Goal: Communication & Community: Answer question/provide support

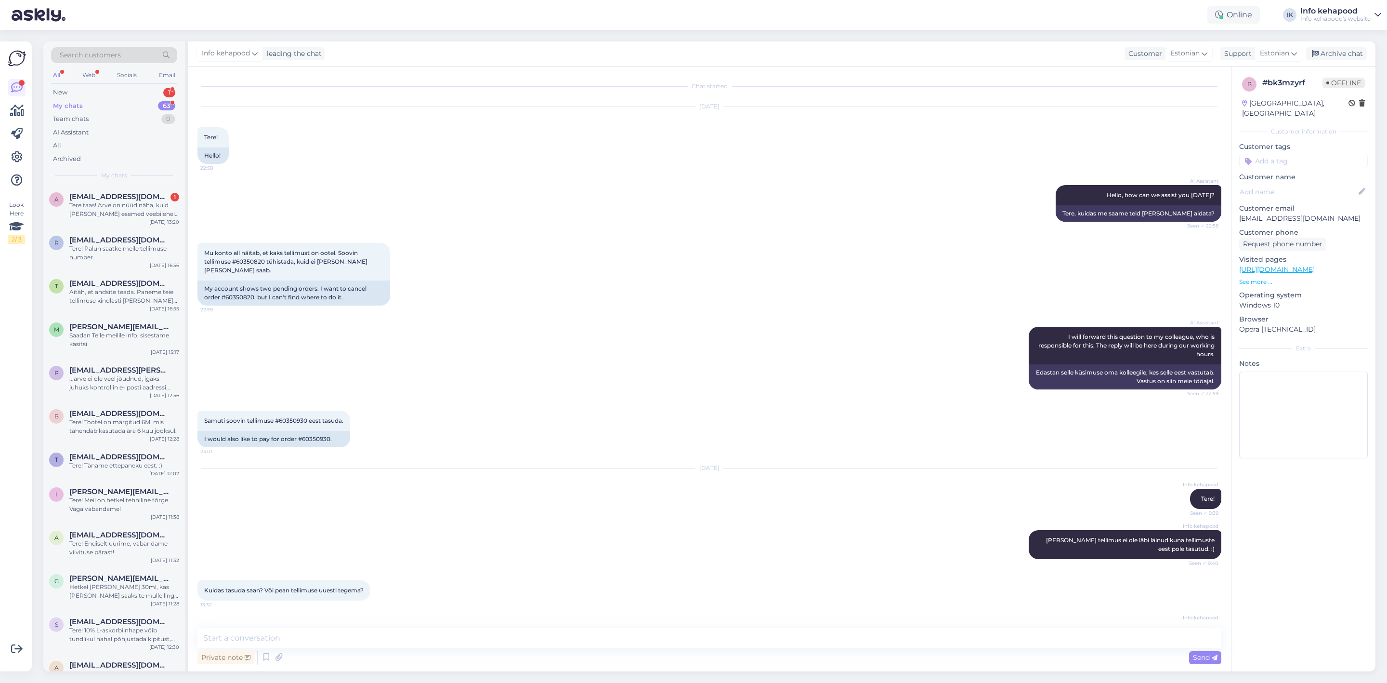
scroll to position [1181, 0]
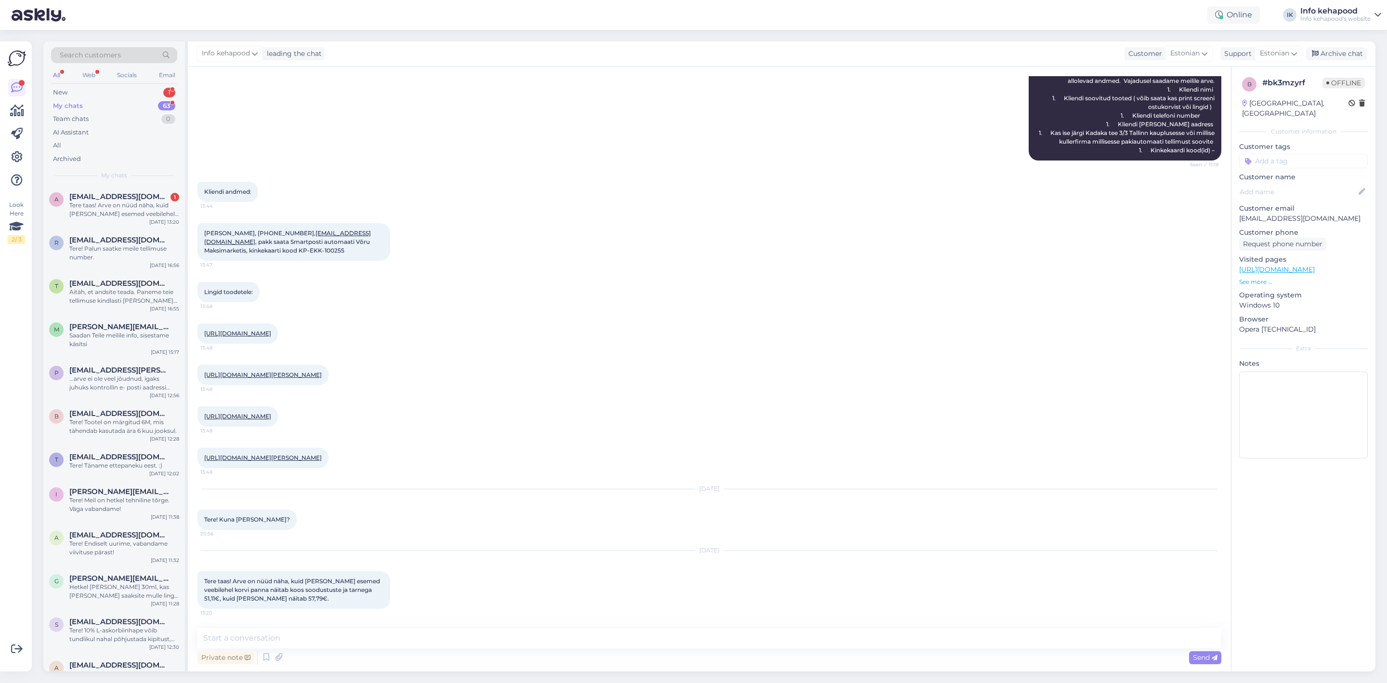
click at [318, 627] on div "Chat started [DATE] Tere! 22:58 Hello! AI Assistant Hello, how can we assist yo…" at bounding box center [709, 368] width 1043 height 605
click at [315, 630] on textarea at bounding box center [709, 638] width 1024 height 20
type textarea "Tere Palume screenshotte :) Vajame pilte sellisel juhul, kui mingi soodustus pe…"
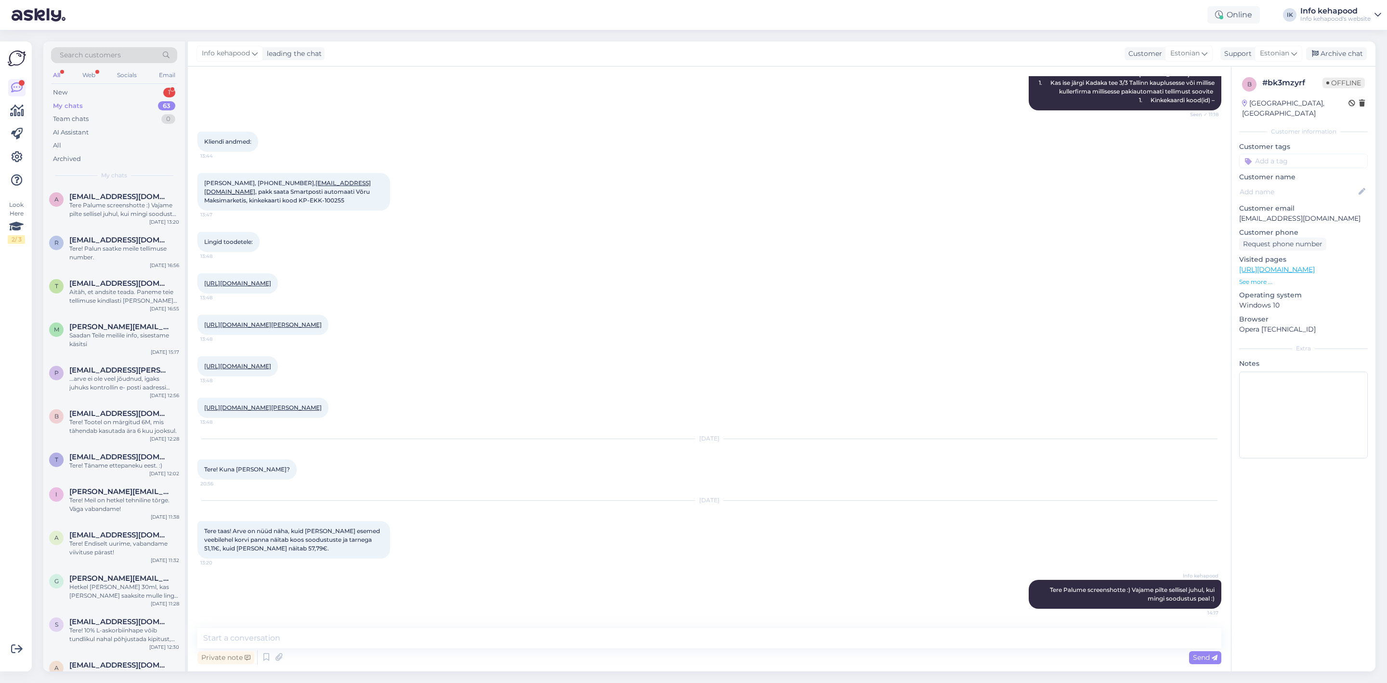
click at [125, 101] on div "My chats 63" at bounding box center [114, 105] width 126 height 13
click at [75, 103] on div "My chats" at bounding box center [68, 106] width 30 height 10
drag, startPoint x: 71, startPoint y: 97, endPoint x: 75, endPoint y: 92, distance: 6.1
click at [75, 92] on div "New 1" at bounding box center [114, 92] width 126 height 13
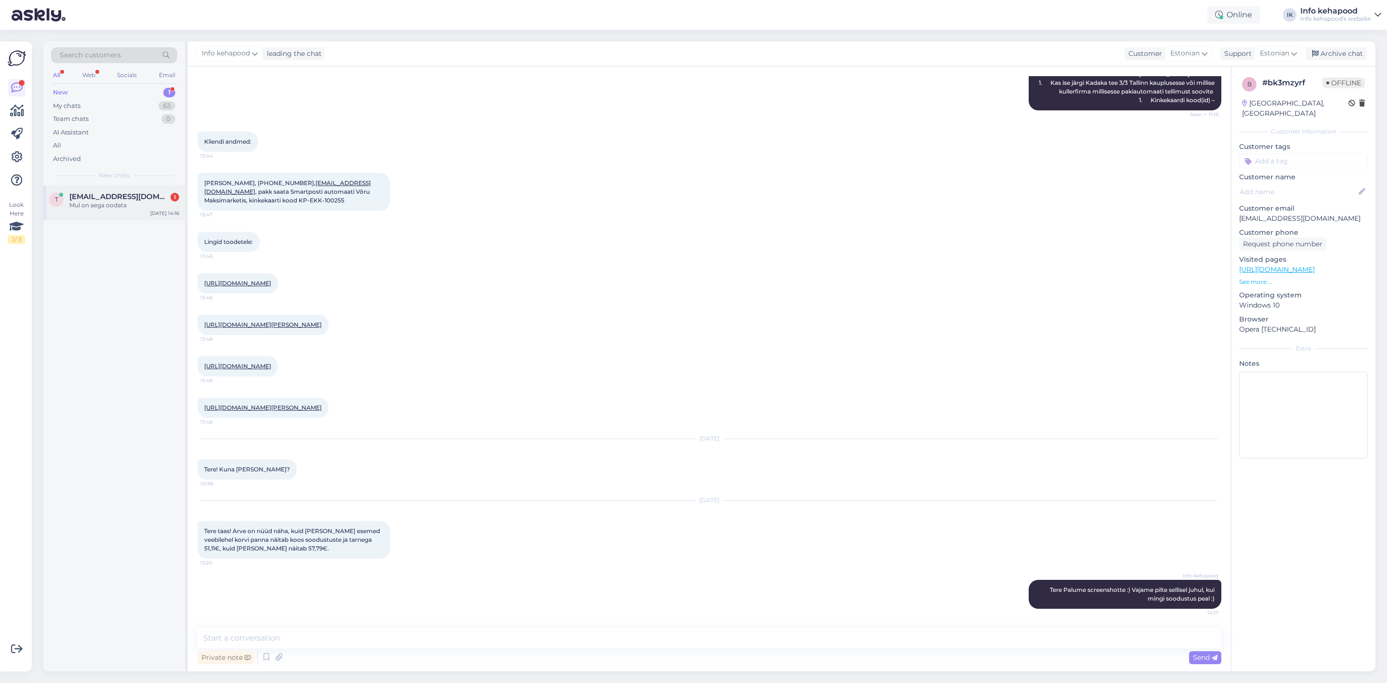
click at [89, 201] on div "Mul on aega oodata" at bounding box center [124, 205] width 110 height 9
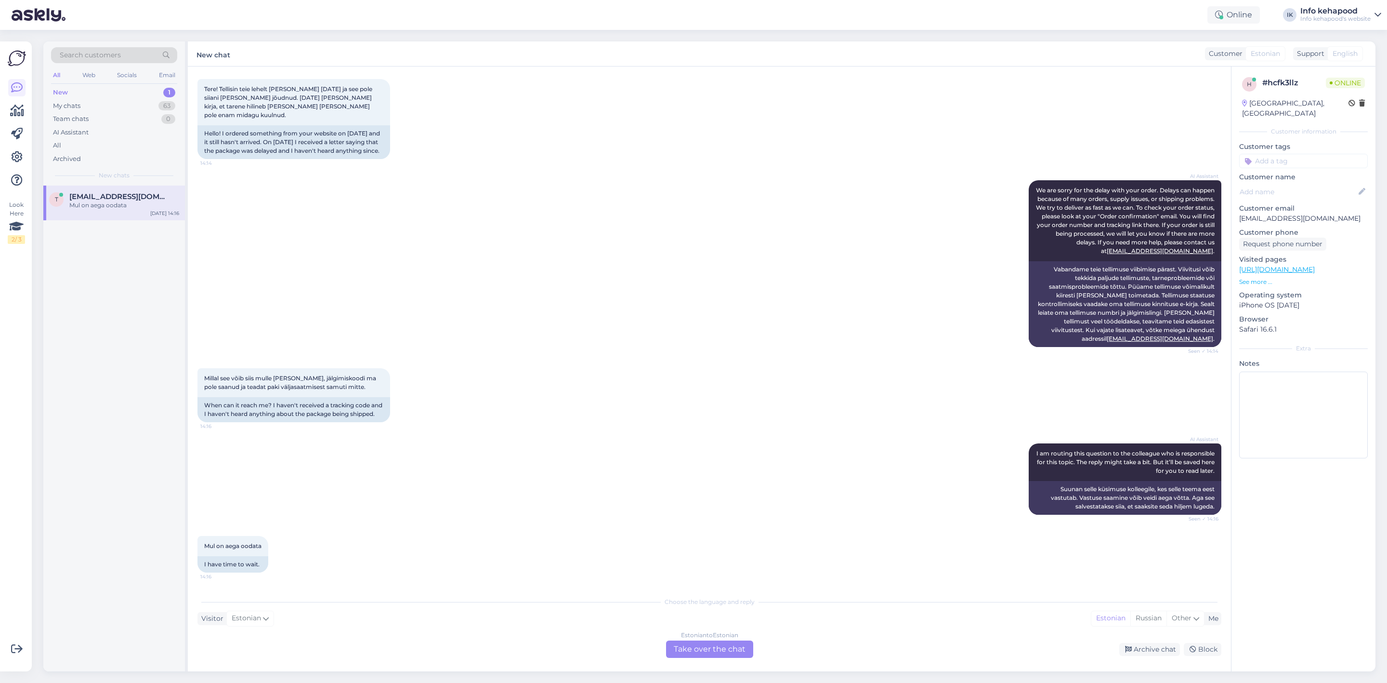
scroll to position [0, 0]
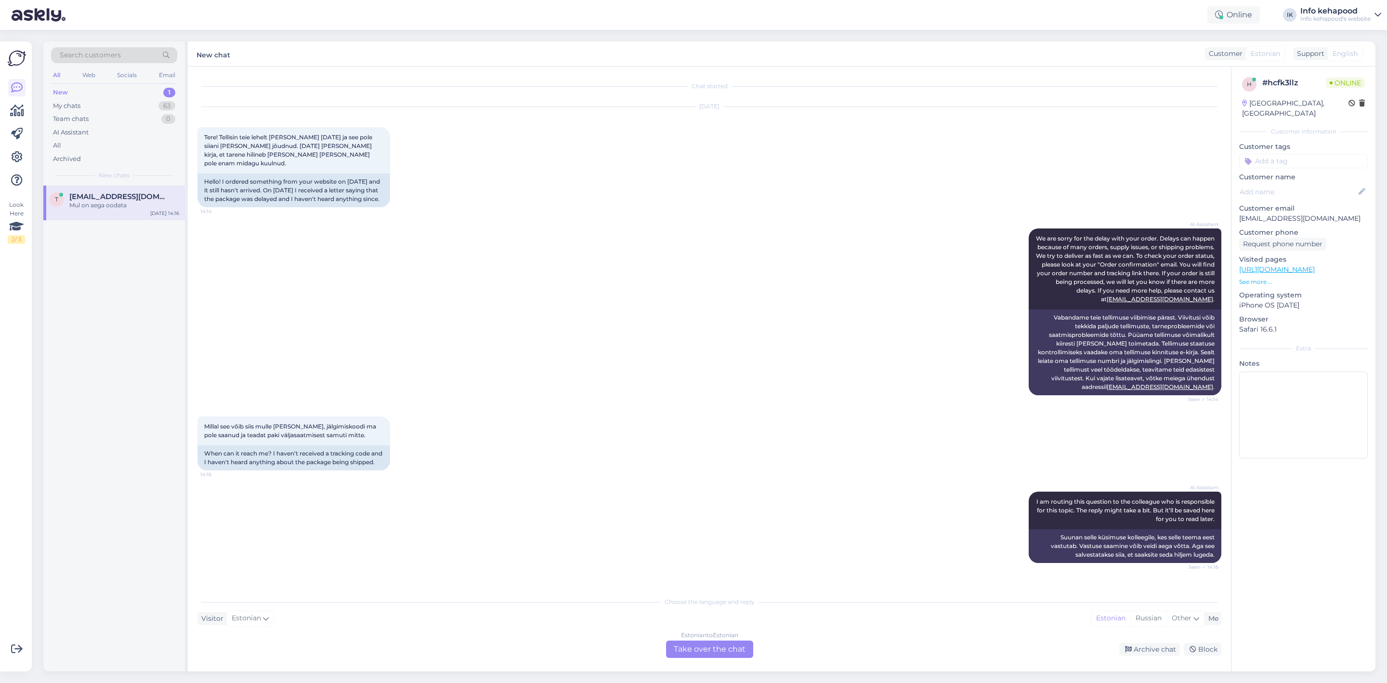
click at [730, 639] on div "Estonian to Estonian" at bounding box center [709, 635] width 57 height 9
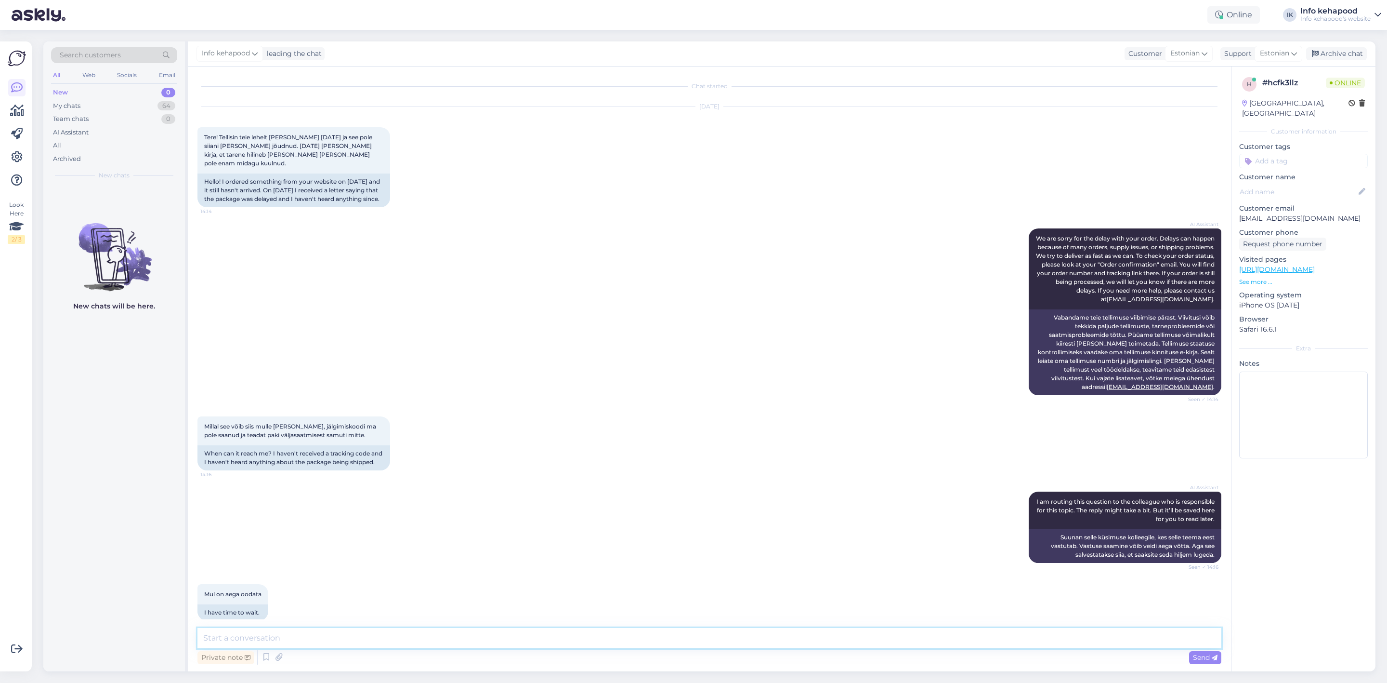
drag, startPoint x: 720, startPoint y: 632, endPoint x: 720, endPoint y: 639, distance: 7.2
click at [722, 641] on textarea at bounding box center [709, 638] width 1024 height 20
type textarea "Tere! Palun tellimuse numbrit."
click at [104, 106] on div "My chats 64" at bounding box center [114, 105] width 126 height 13
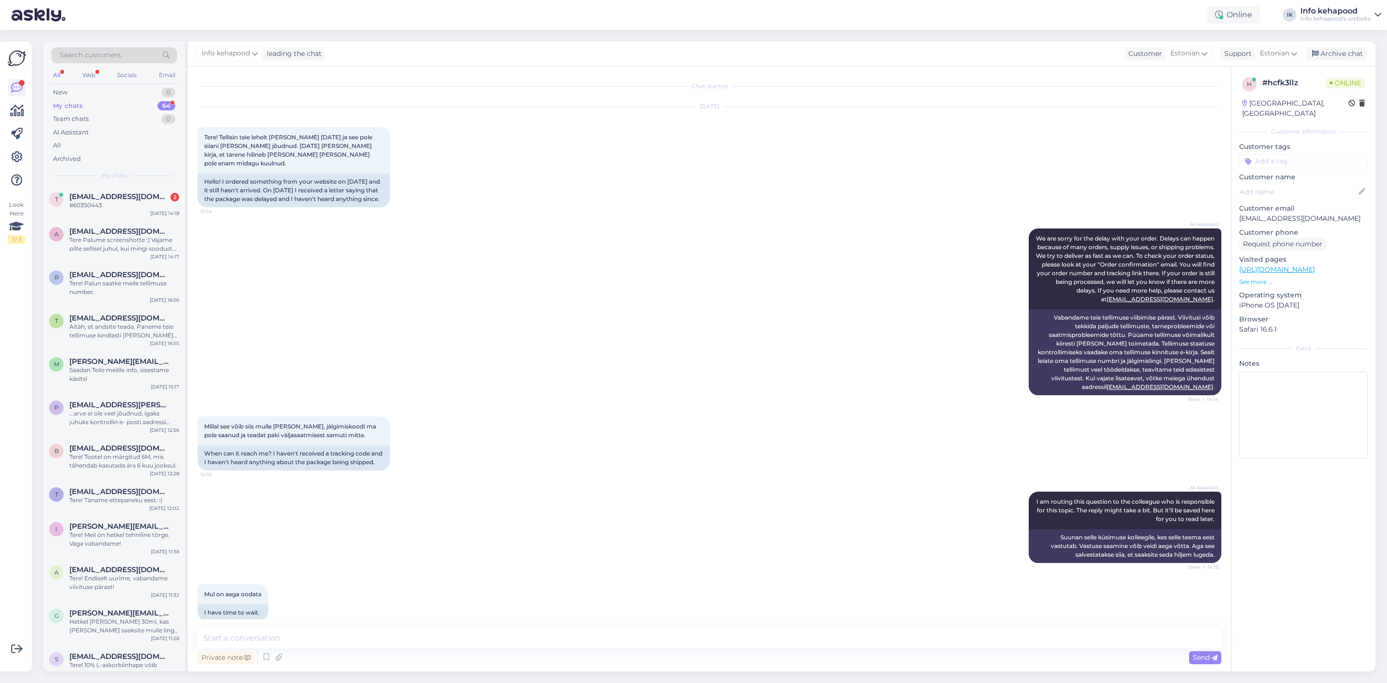
scroll to position [145, 0]
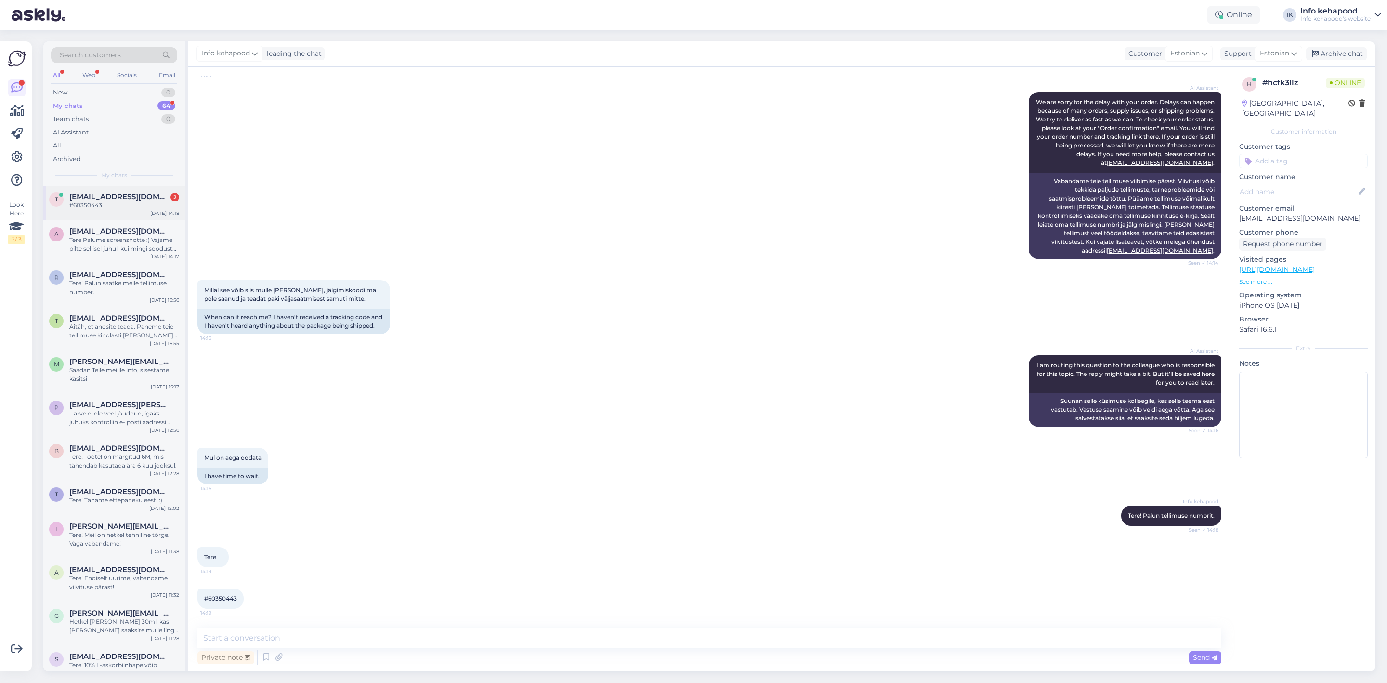
click at [124, 190] on div "t [EMAIL_ADDRESS][DOMAIN_NAME] 2 #60350443 [DATE] 14:18" at bounding box center [114, 202] width 142 height 35
drag, startPoint x: 204, startPoint y: 593, endPoint x: 210, endPoint y: 598, distance: 7.2
click at [210, 597] on div "#60350443 14:19" at bounding box center [220, 598] width 46 height 20
click at [355, 554] on div "Tere 14:19" at bounding box center [709, 556] width 1024 height 41
drag, startPoint x: 208, startPoint y: 598, endPoint x: 242, endPoint y: 605, distance: 35.0
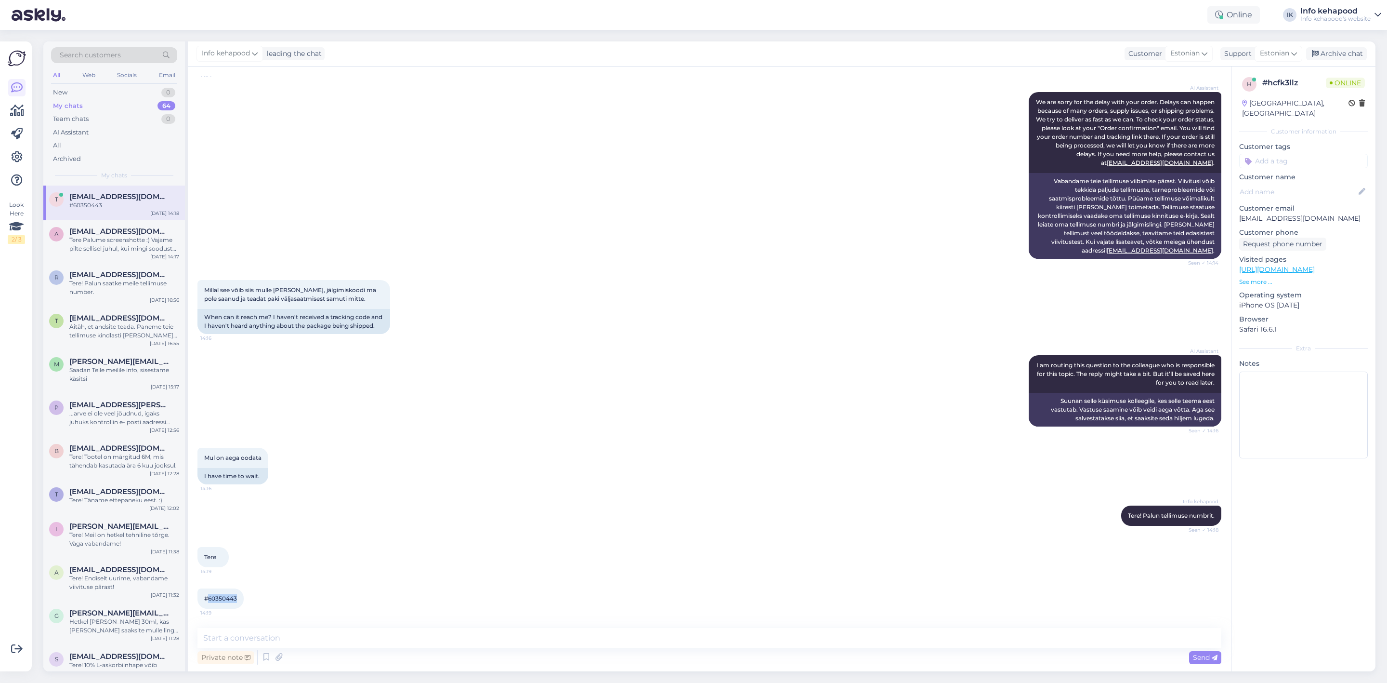
click at [242, 605] on div "#60350443 14:19" at bounding box center [220, 598] width 46 height 20
copy span "60350443"
drag, startPoint x: 387, startPoint y: 387, endPoint x: 382, endPoint y: 385, distance: 6.3
click at [386, 387] on div "AI Assistant I am routing this question to the colleague who is responsible for…" at bounding box center [709, 390] width 1024 height 92
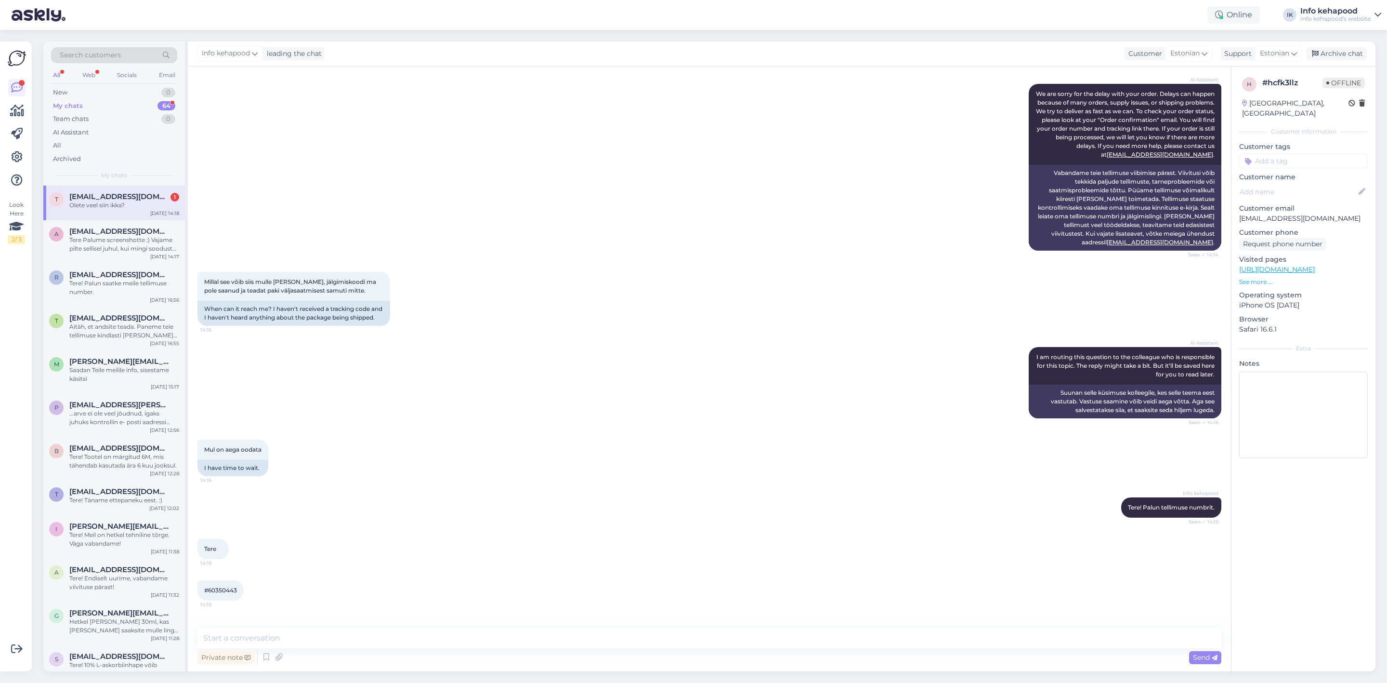
scroll to position [186, 0]
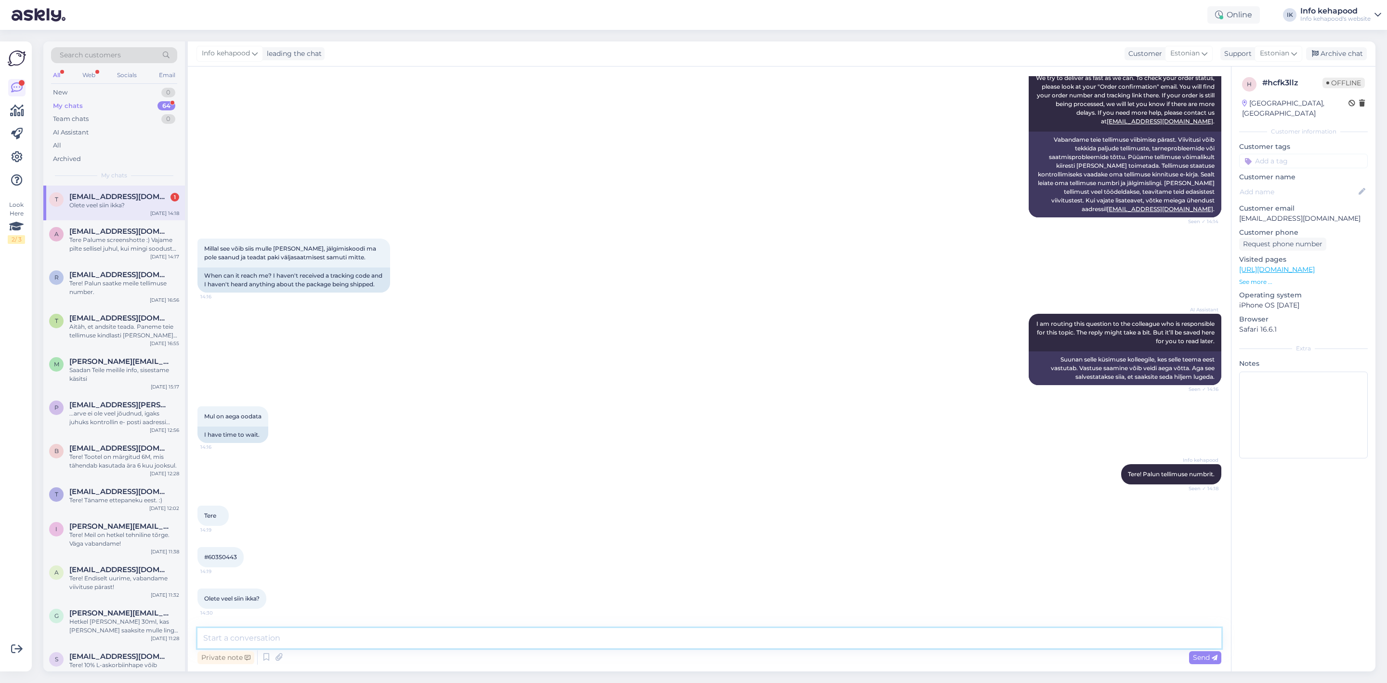
click at [434, 645] on textarea at bounding box center [709, 638] width 1024 height 20
click at [566, 520] on div "Tere 14:19" at bounding box center [709, 515] width 1024 height 41
drag, startPoint x: 337, startPoint y: 634, endPoint x: 71, endPoint y: 634, distance: 265.4
click at [71, 634] on div "Search customers All Web Socials Email New 0 My chats 64 Team chats 0 AI Assist…" at bounding box center [709, 356] width 1332 height 630
click at [205, 635] on textarea "Saime just ostuosakonnalt vastuse" at bounding box center [709, 638] width 1024 height 20
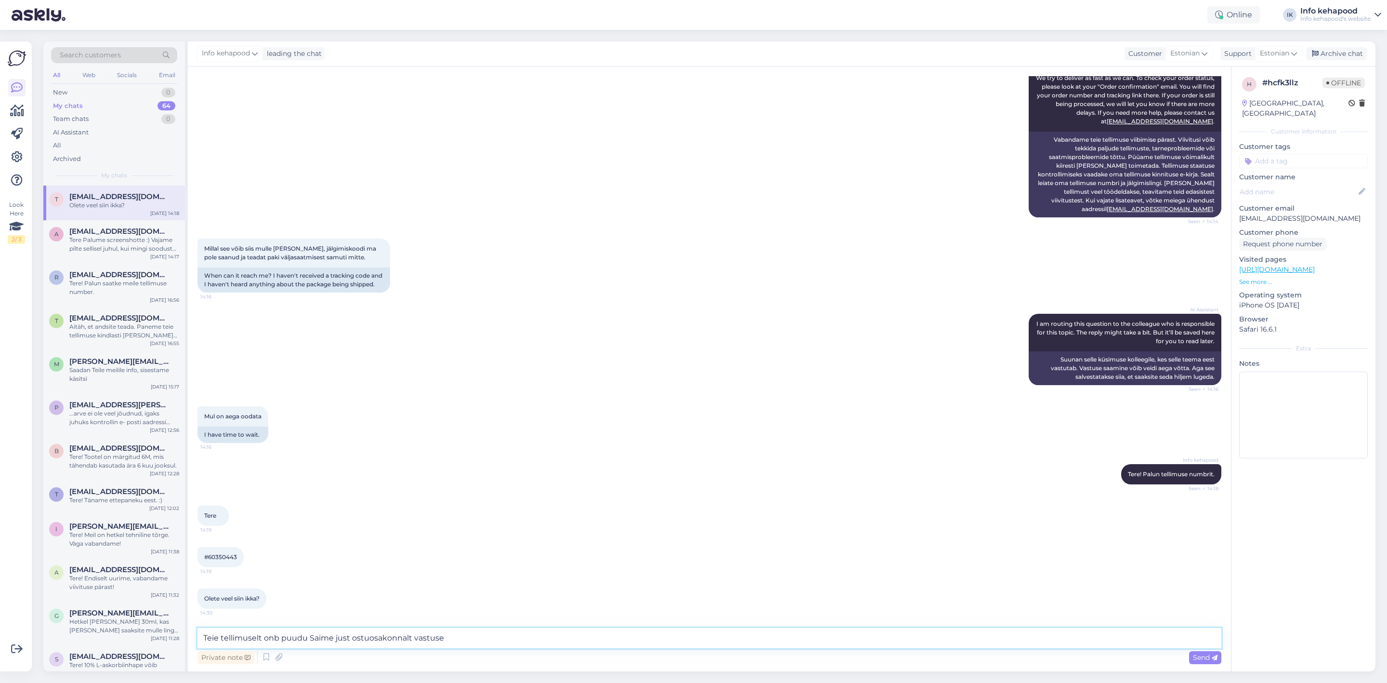
click at [278, 636] on textarea "Teie tellimuselt onb puudu Saime just ostuosakonnalt vastuse" at bounding box center [709, 638] width 1024 height 20
click at [301, 636] on textarea "Teie tellimuselt on puudu Saime just ostuosakonnalt vastuse" at bounding box center [709, 638] width 1024 height 20
click at [390, 637] on textarea "Teie tellimuselt on puudu [PERSON_NAME]. [PERSON_NAME] on tellitud, kuid hankij…" at bounding box center [709, 638] width 1024 height 20
click at [471, 637] on textarea "Teie tellimuselt on puudu [PERSON_NAME]. [PERSON_NAME] on tellitud, kuid hankij…" at bounding box center [709, 638] width 1024 height 20
click at [724, 636] on textarea "Teie tellimuselt on puudu [PERSON_NAME]. [PERSON_NAME] on tellitud, kuid saime …" at bounding box center [709, 638] width 1024 height 20
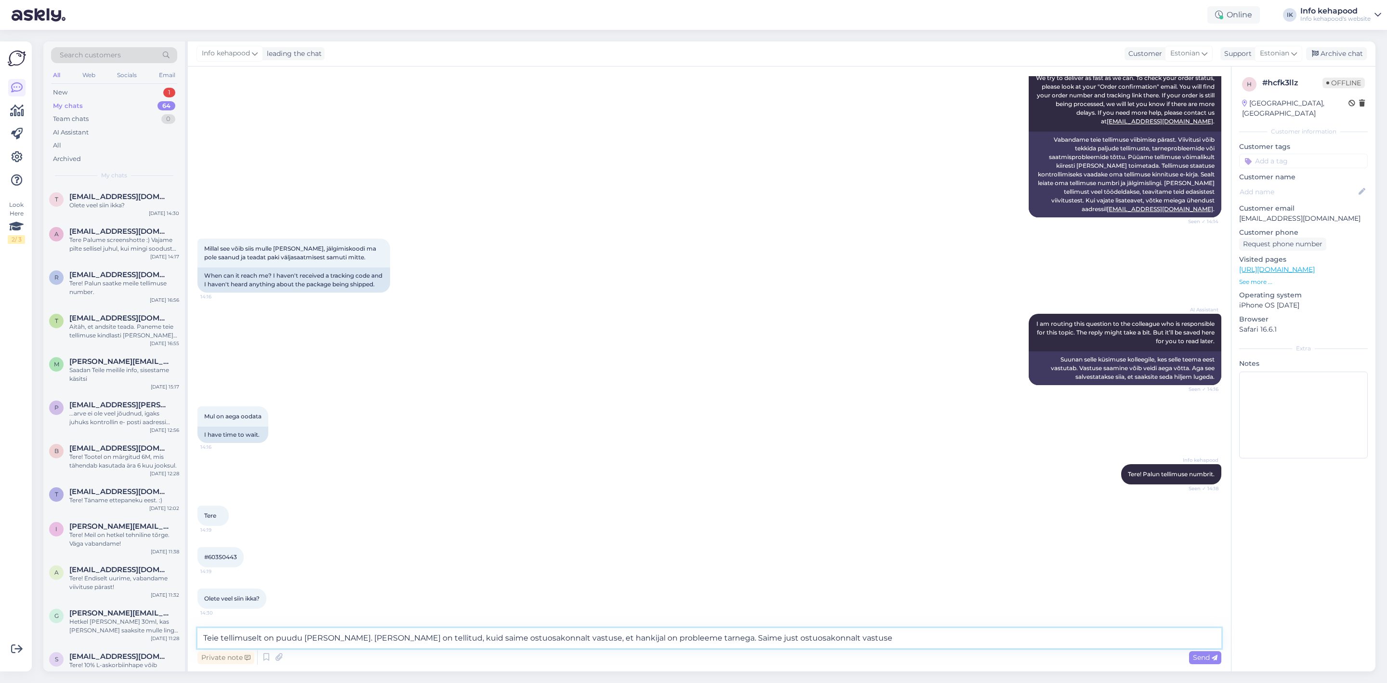
drag, startPoint x: 725, startPoint y: 636, endPoint x: 884, endPoint y: 614, distance: 160.0
click at [884, 614] on div "Chat started [DATE] Tere! Tellisin teie lehelt [PERSON_NAME] [DATE] ja see pole…" at bounding box center [709, 368] width 1043 height 605
type textarea "Teie tellimuselt on puudu [PERSON_NAME]. [PERSON_NAME] on tellitud, kuid saime …"
drag, startPoint x: 883, startPoint y: 614, endPoint x: 882, endPoint y: 620, distance: 6.4
drag, startPoint x: 882, startPoint y: 620, endPoint x: 564, endPoint y: 519, distance: 334.2
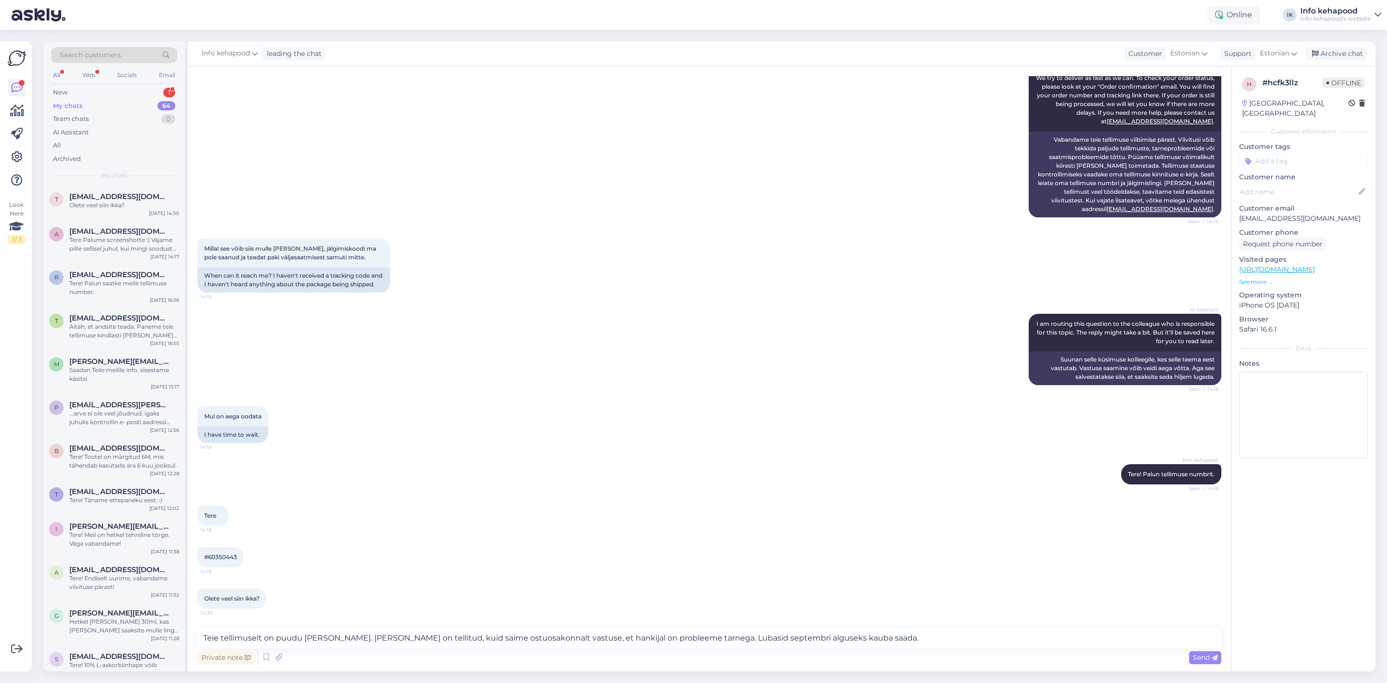
click at [564, 519] on div "Tere 14:19" at bounding box center [709, 515] width 1024 height 41
click at [897, 636] on textarea "Teie tellimuselt on puudu [PERSON_NAME]. [PERSON_NAME] on tellitud, kuid saime …" at bounding box center [709, 638] width 1024 height 20
click at [447, 634] on textarea "Teie tellimuselt on puudu [PERSON_NAME]. [PERSON_NAME] on tellitud, kuid saime …" at bounding box center [709, 638] width 1024 height 20
click at [451, 636] on textarea "Teie tellimuselt on puudu [PERSON_NAME]. [PERSON_NAME] on tellitud, kuid saime …" at bounding box center [709, 638] width 1024 height 20
click at [881, 640] on textarea "Teie tellimuselt on puudu [PERSON_NAME]. [PERSON_NAME] on tellitud, kuid saime …" at bounding box center [709, 638] width 1024 height 20
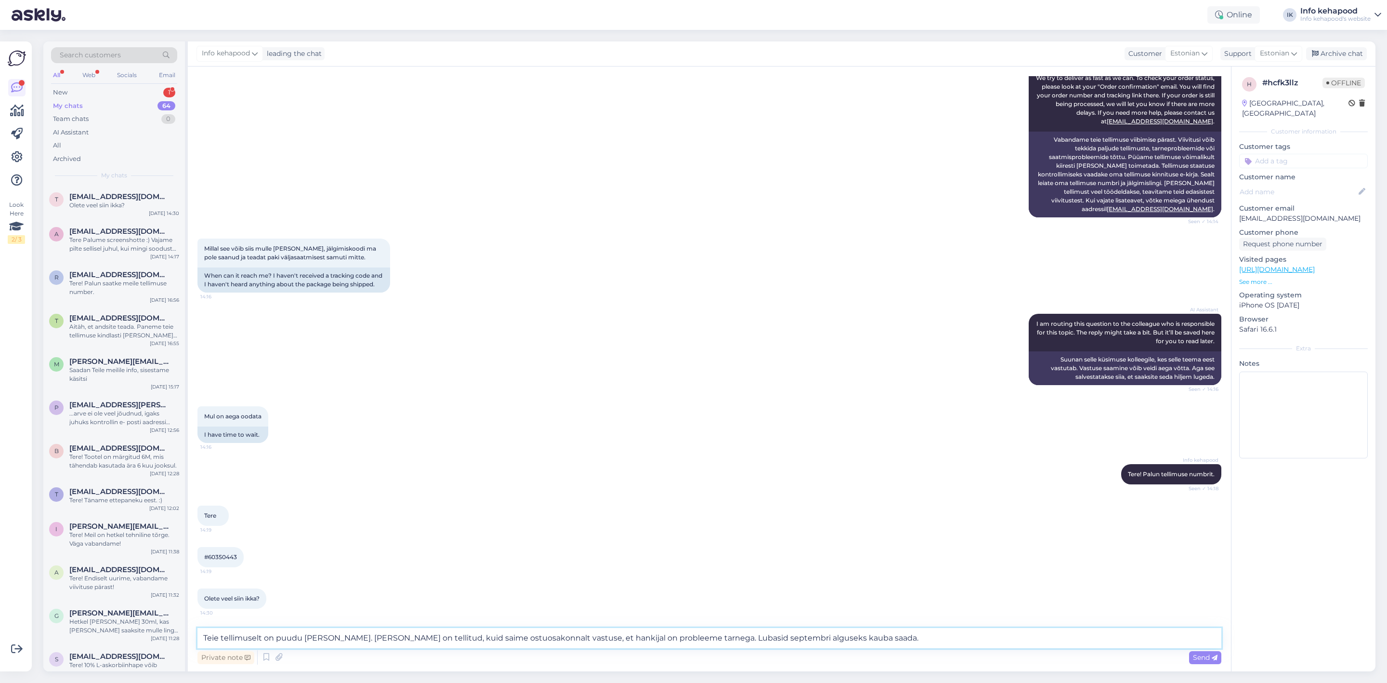
click at [910, 637] on textarea "Teie tellimuselt on puudu [PERSON_NAME]. [PERSON_NAME] on tellitud, kuid saime …" at bounding box center [709, 638] width 1024 height 20
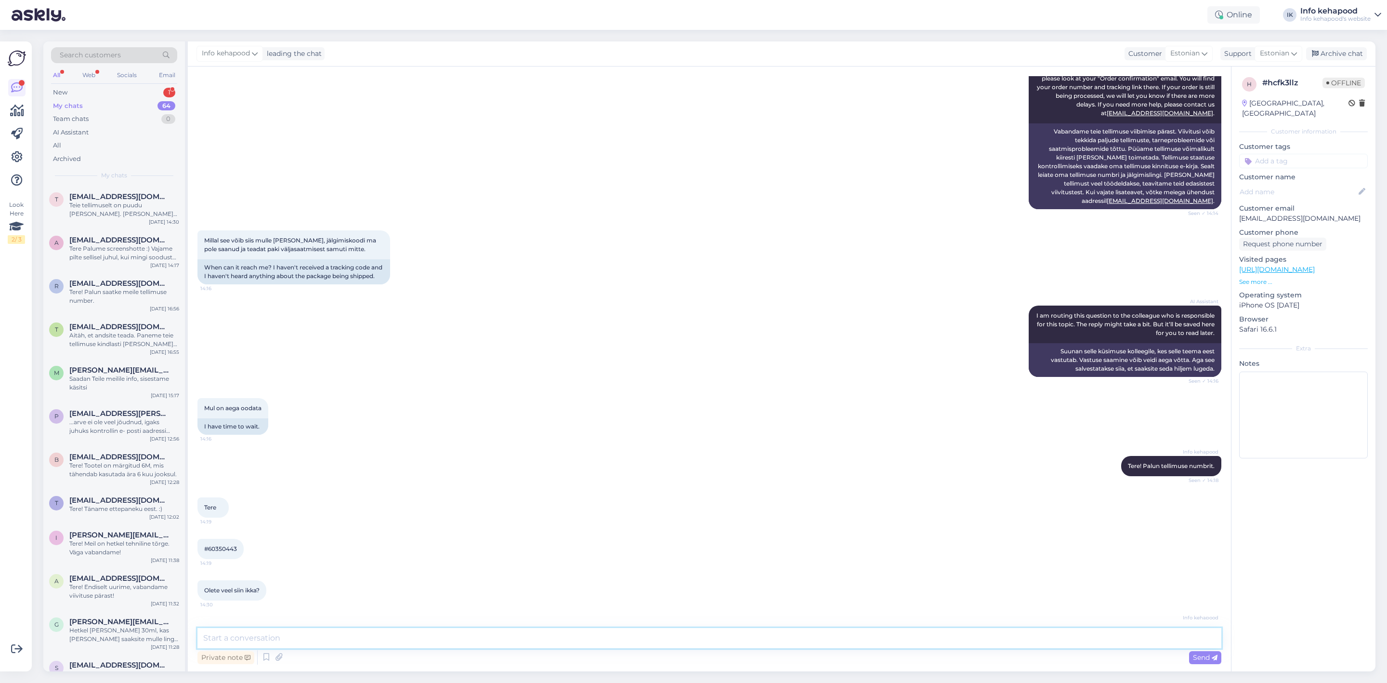
scroll to position [253, 0]
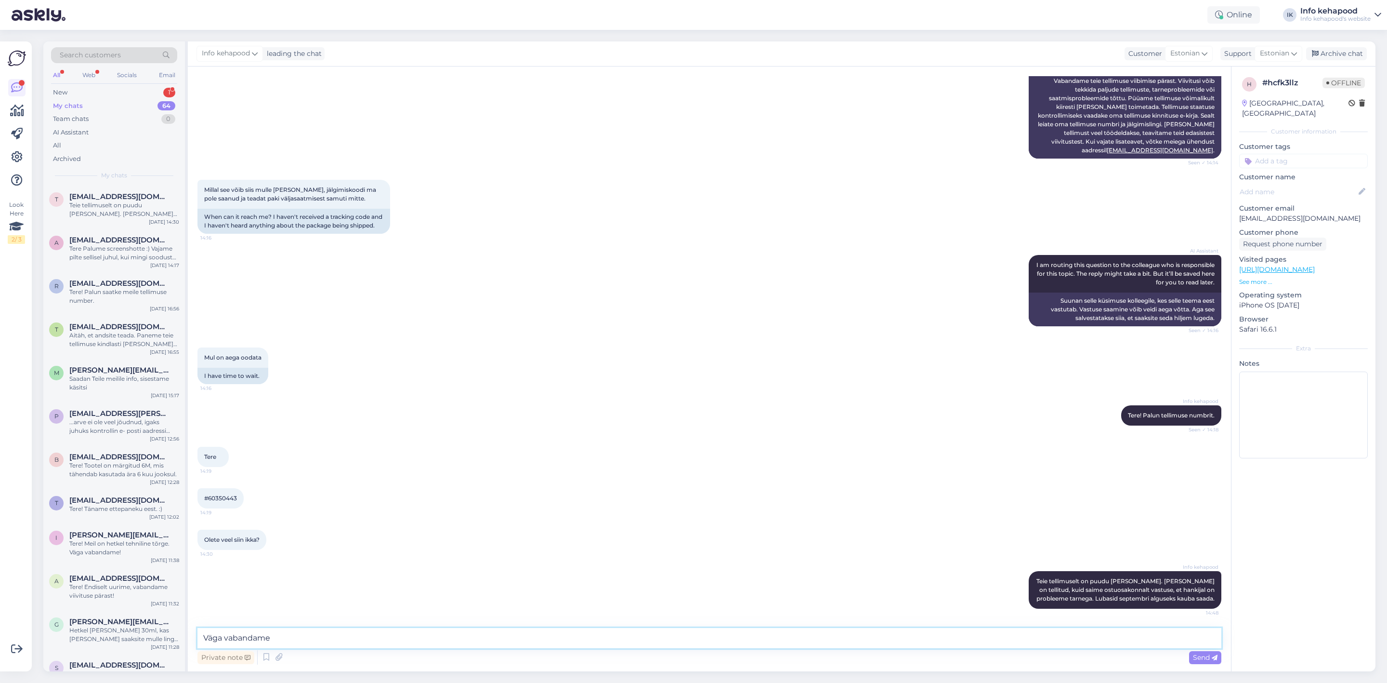
type textarea "Väga vabandame!"
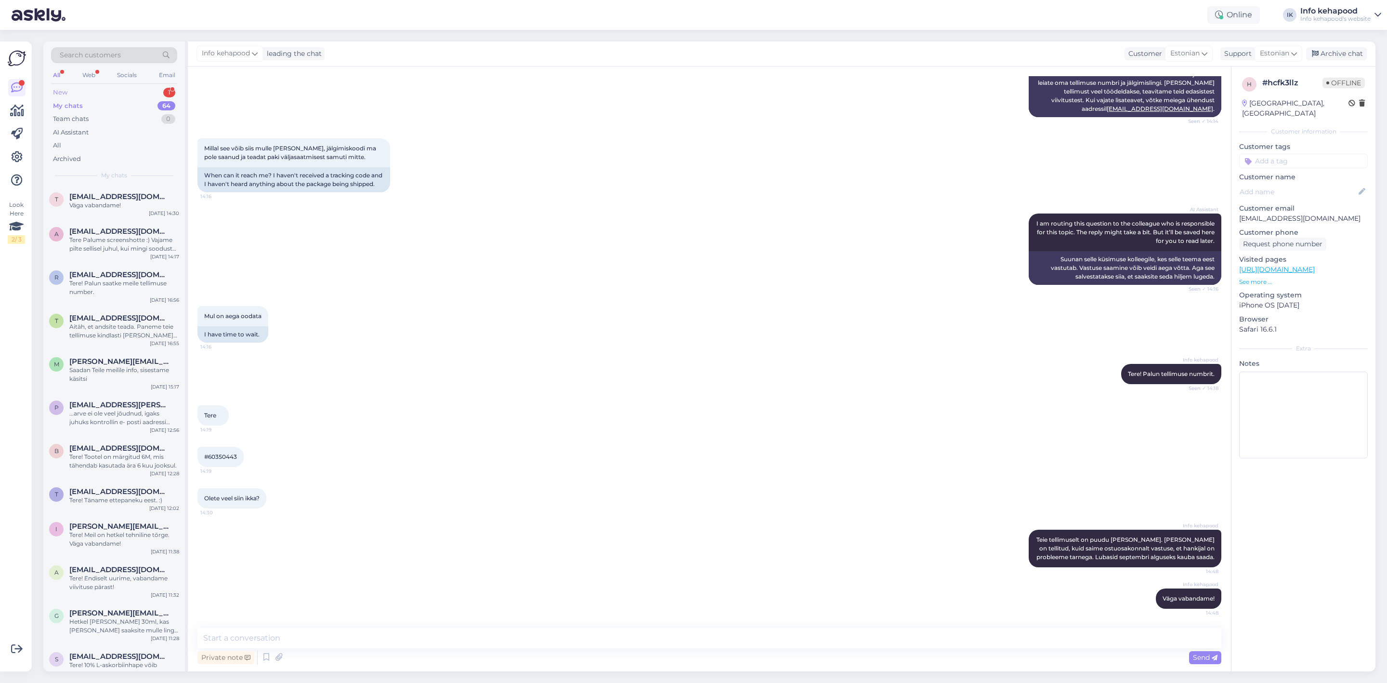
click at [103, 88] on div "New 1" at bounding box center [114, 92] width 126 height 13
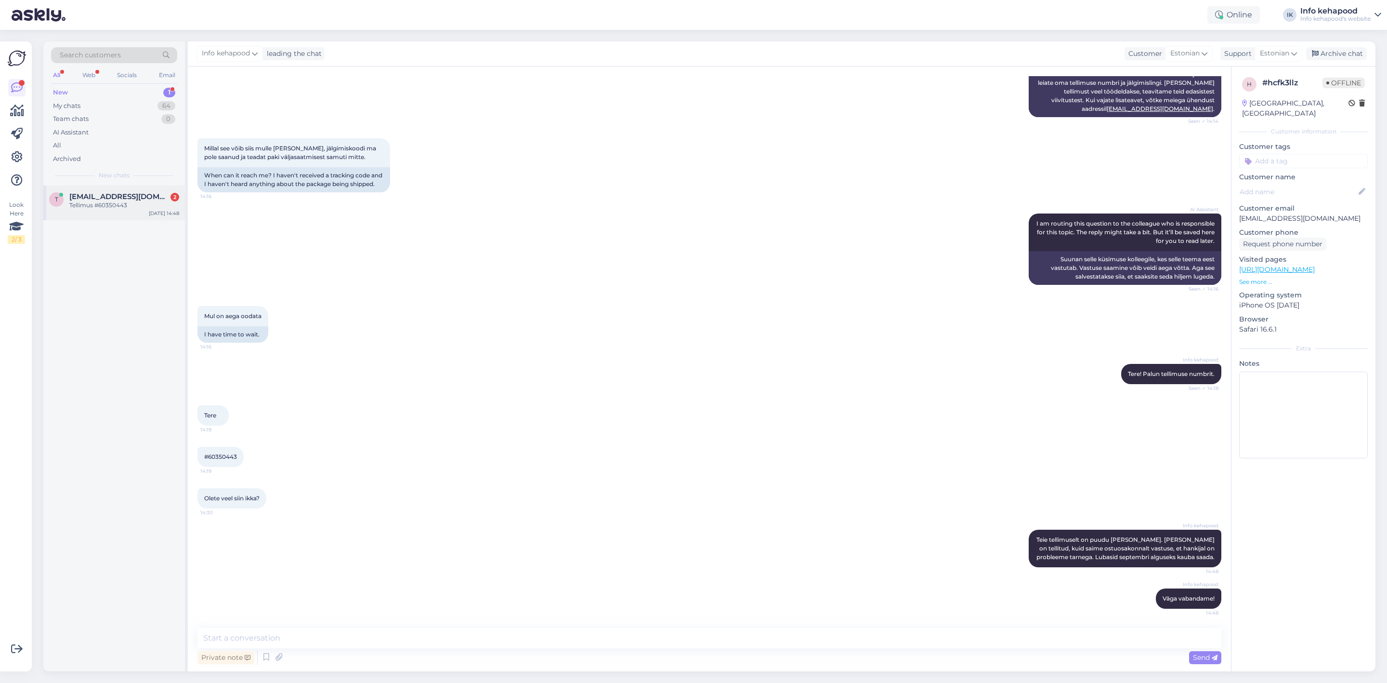
click at [128, 186] on div "t [EMAIL_ADDRESS][DOMAIN_NAME] 2 Tellimus #60350443 [DATE] 14:48" at bounding box center [114, 202] width 142 height 35
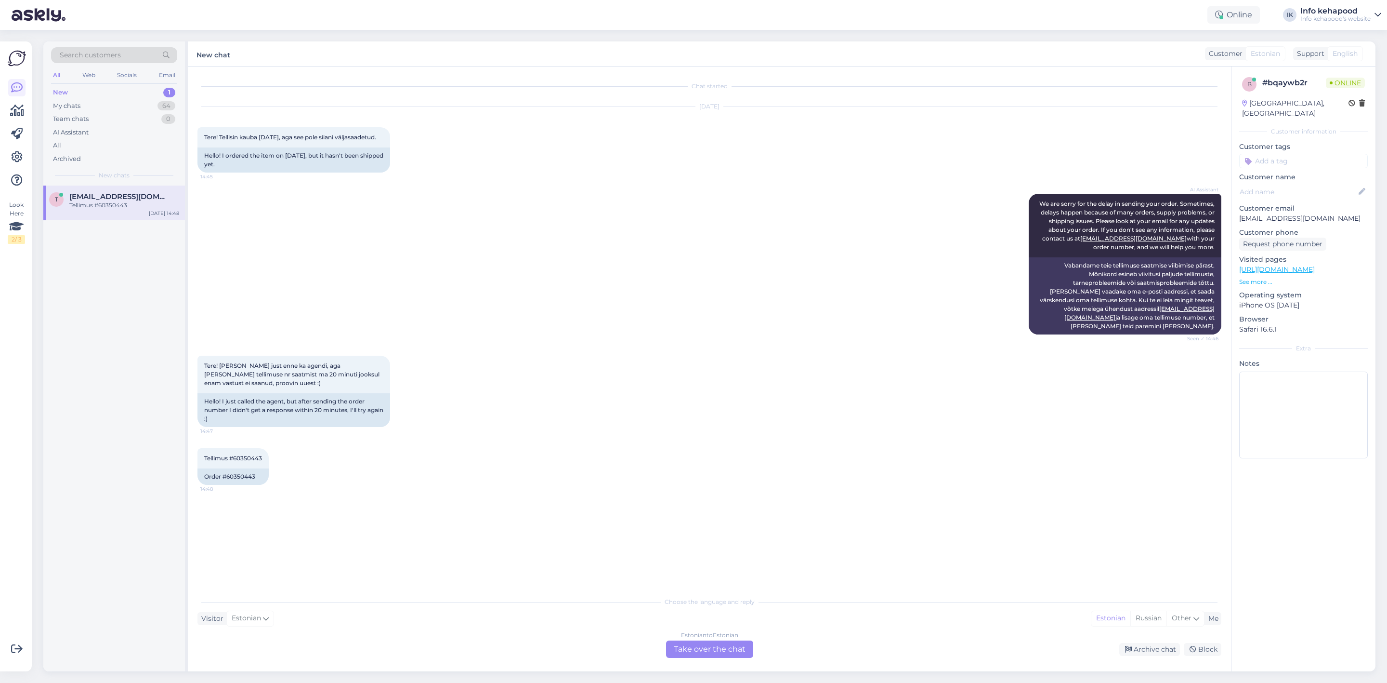
scroll to position [0, 0]
drag, startPoint x: 131, startPoint y: 198, endPoint x: 109, endPoint y: 198, distance: 21.7
click at [109, 199] on span "[EMAIL_ADDRESS][DOMAIN_NAME]" at bounding box center [119, 196] width 100 height 9
click at [121, 99] on div "My chats 64" at bounding box center [114, 105] width 126 height 13
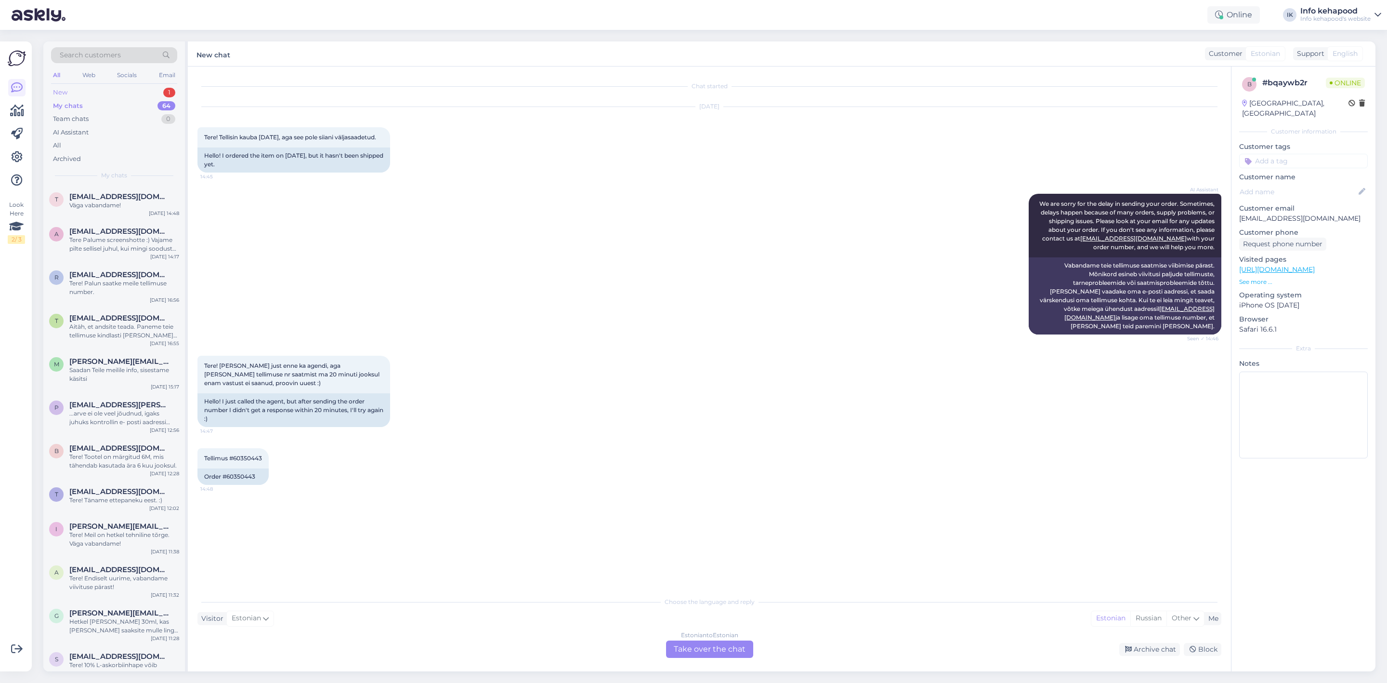
click at [117, 86] on div "New 1" at bounding box center [114, 92] width 126 height 13
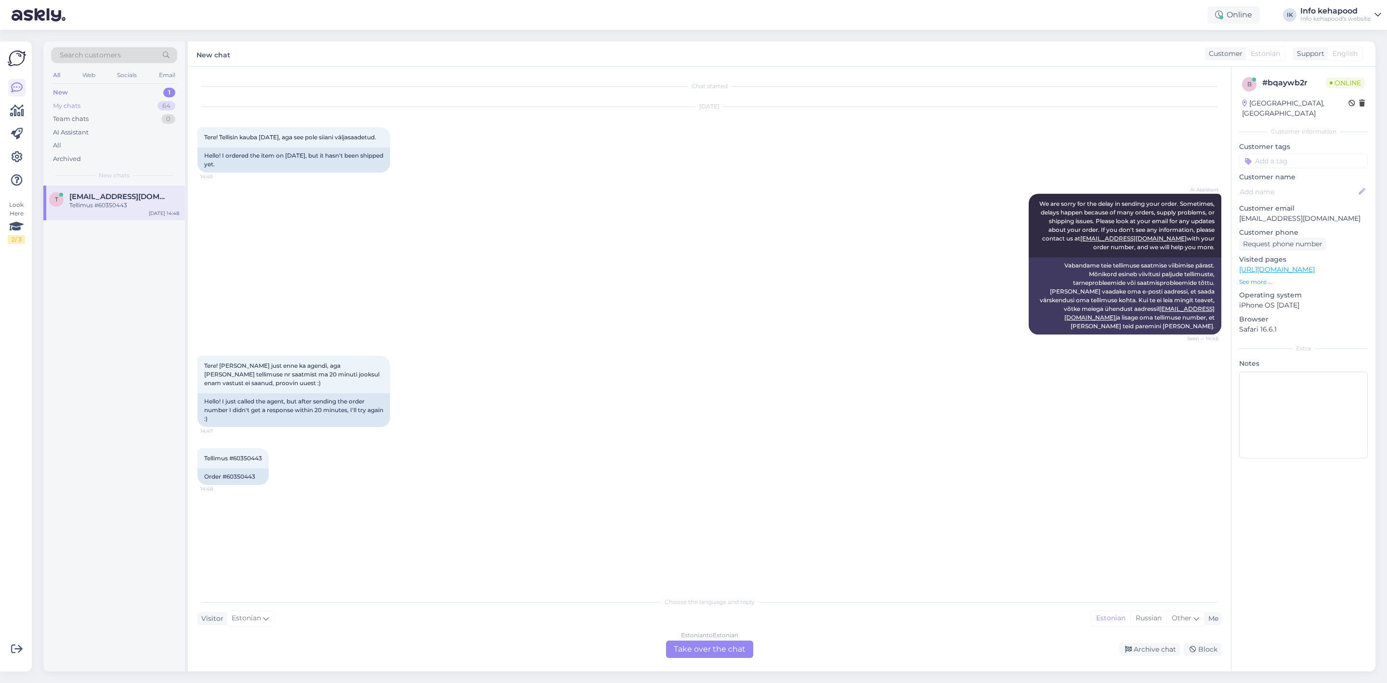
click at [100, 108] on div "My chats 64" at bounding box center [114, 105] width 126 height 13
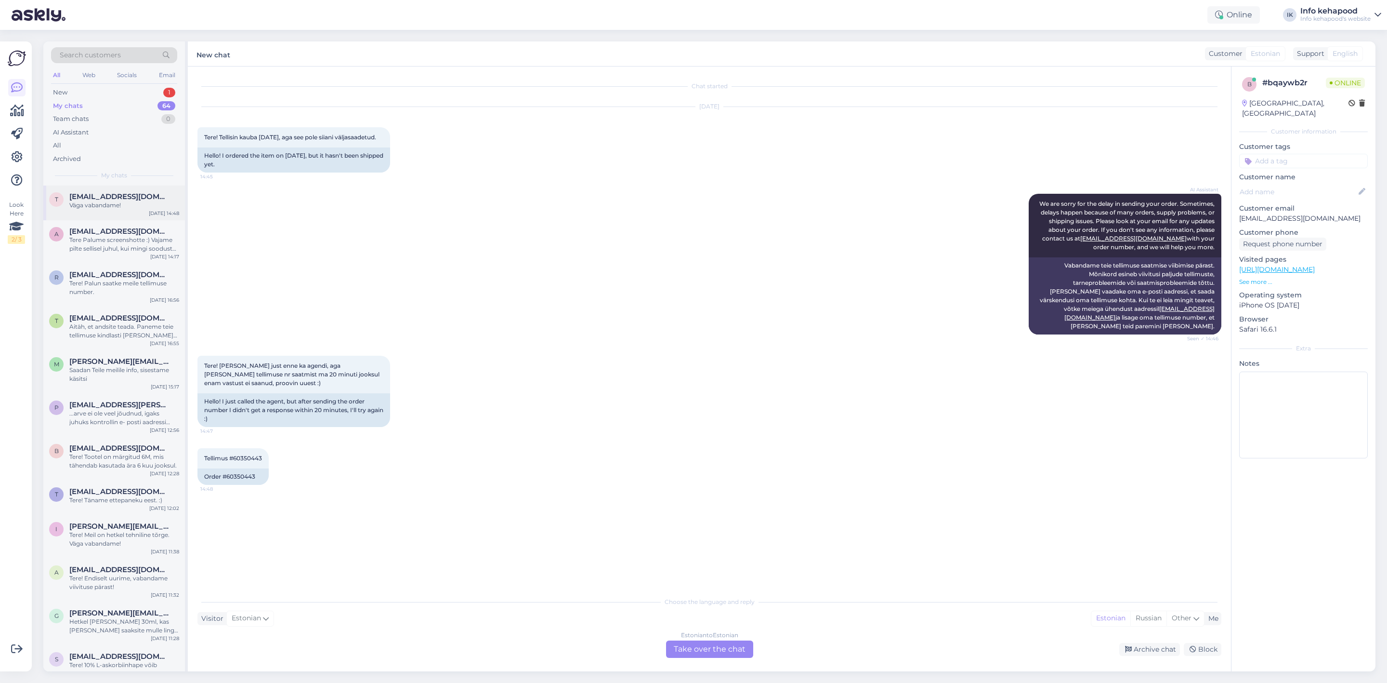
click at [118, 198] on span "[EMAIL_ADDRESS][DOMAIN_NAME]" at bounding box center [119, 196] width 100 height 9
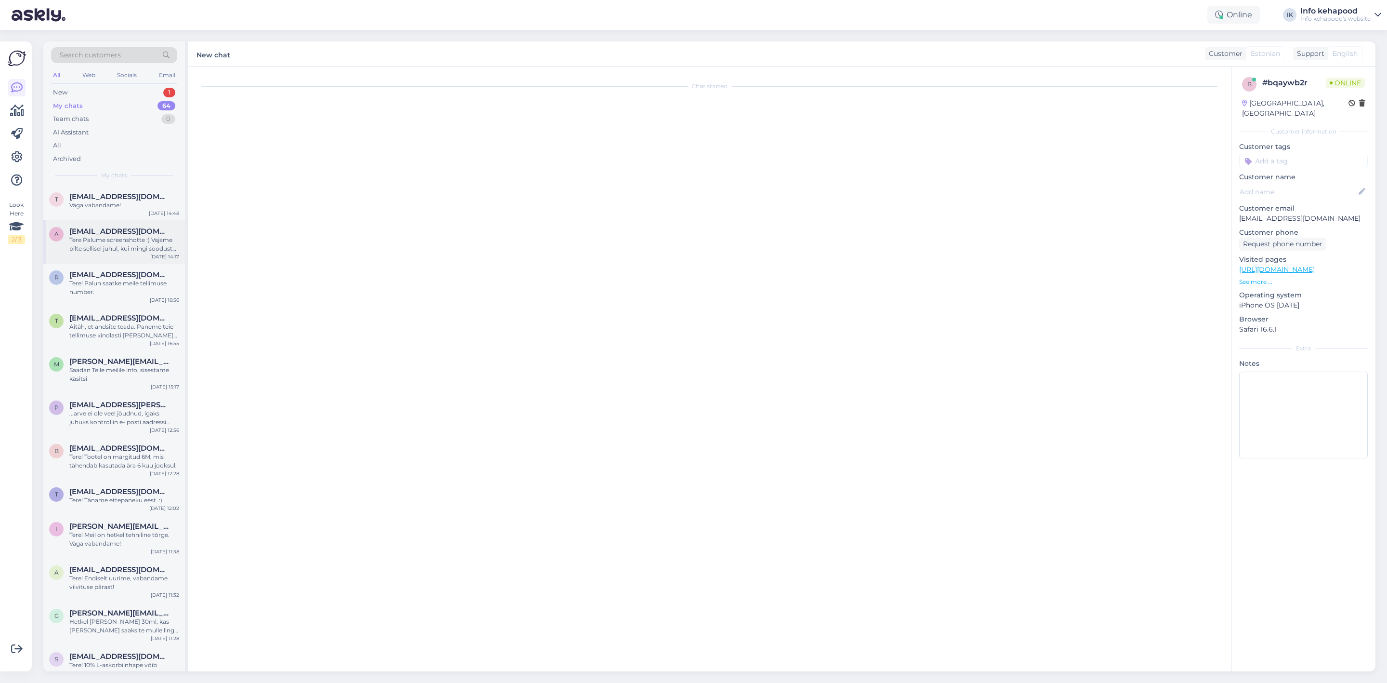
scroll to position [295, 0]
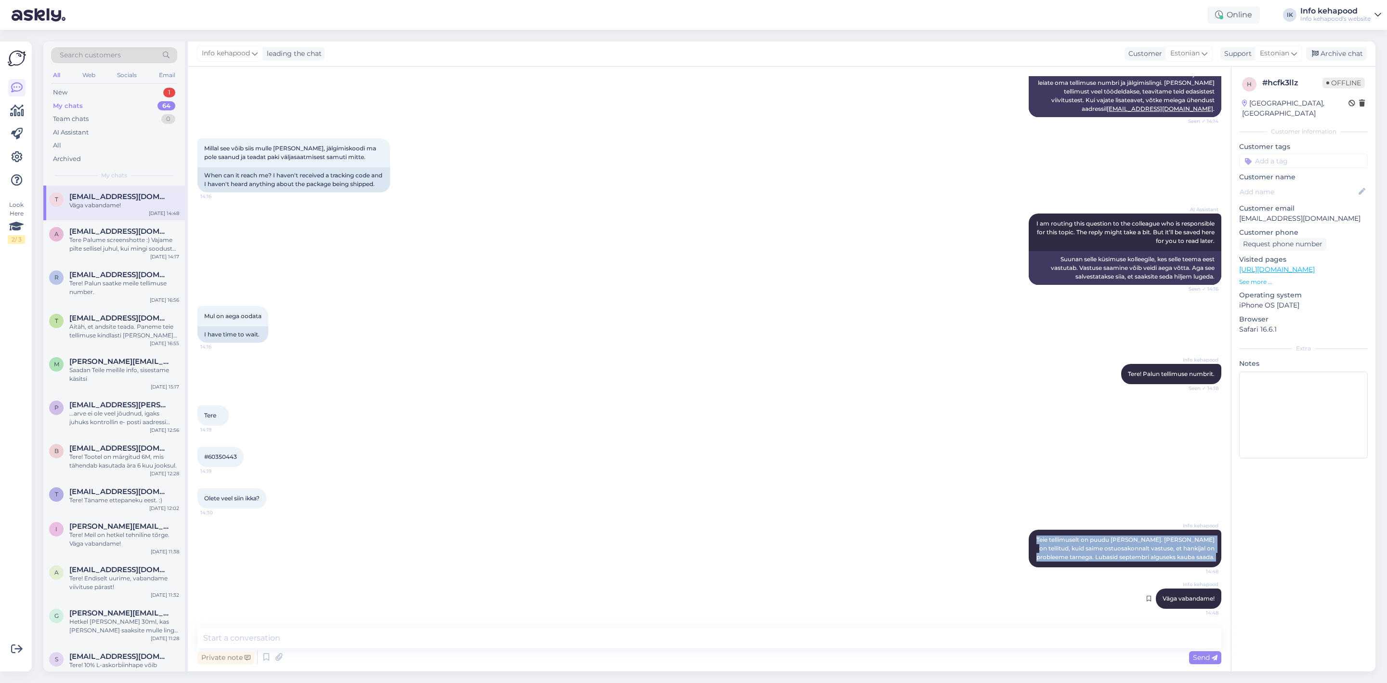
drag, startPoint x: 1038, startPoint y: 530, endPoint x: 1206, endPoint y: 581, distance: 176.2
click at [1206, 581] on div "Chat started [DATE] Tere! Tellisin teie lehelt [PERSON_NAME] [DATE] ja see pole…" at bounding box center [713, 347] width 1033 height 543
copy div "Teie tellimuselt on puudu [PERSON_NAME]. [PERSON_NAME] on tellitud, kuid saime …"
click at [98, 92] on div "New 1" at bounding box center [114, 92] width 126 height 13
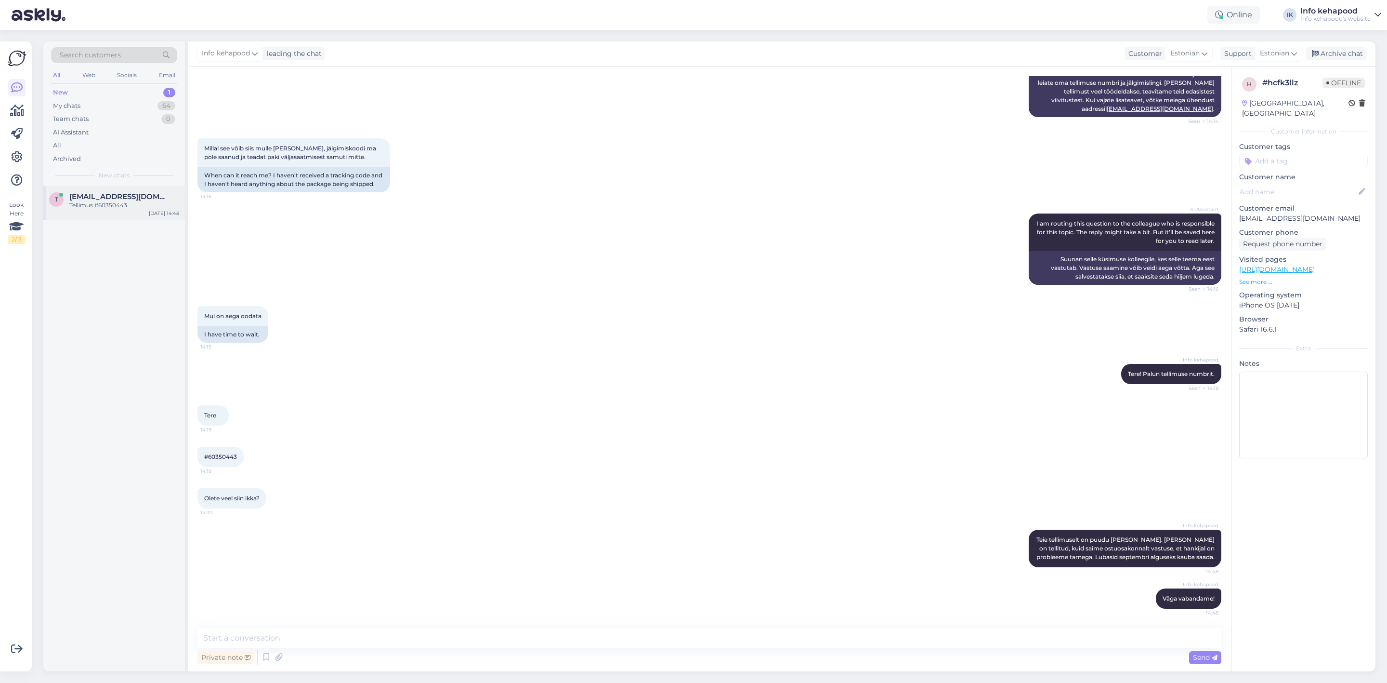
click at [150, 208] on div "Tellimus #60350443" at bounding box center [124, 205] width 110 height 9
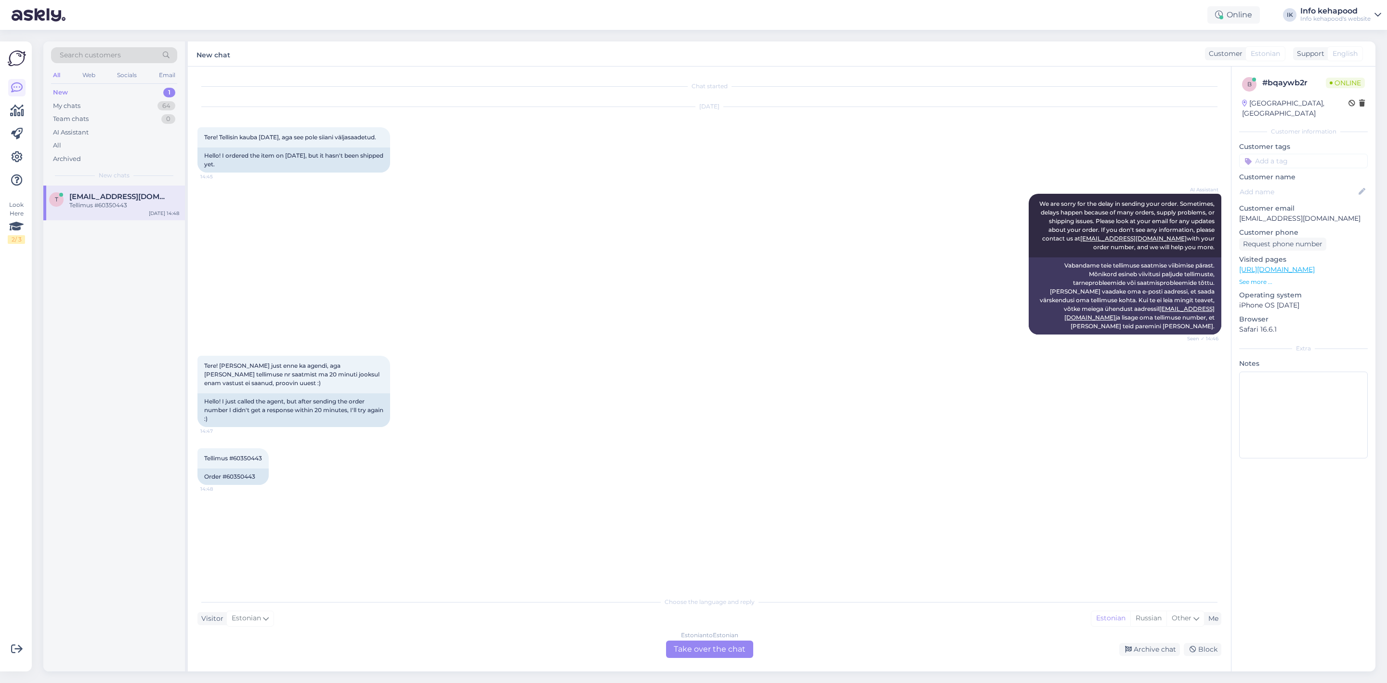
click at [721, 640] on div "Estonian to Estonian Take over the chat" at bounding box center [709, 648] width 87 height 17
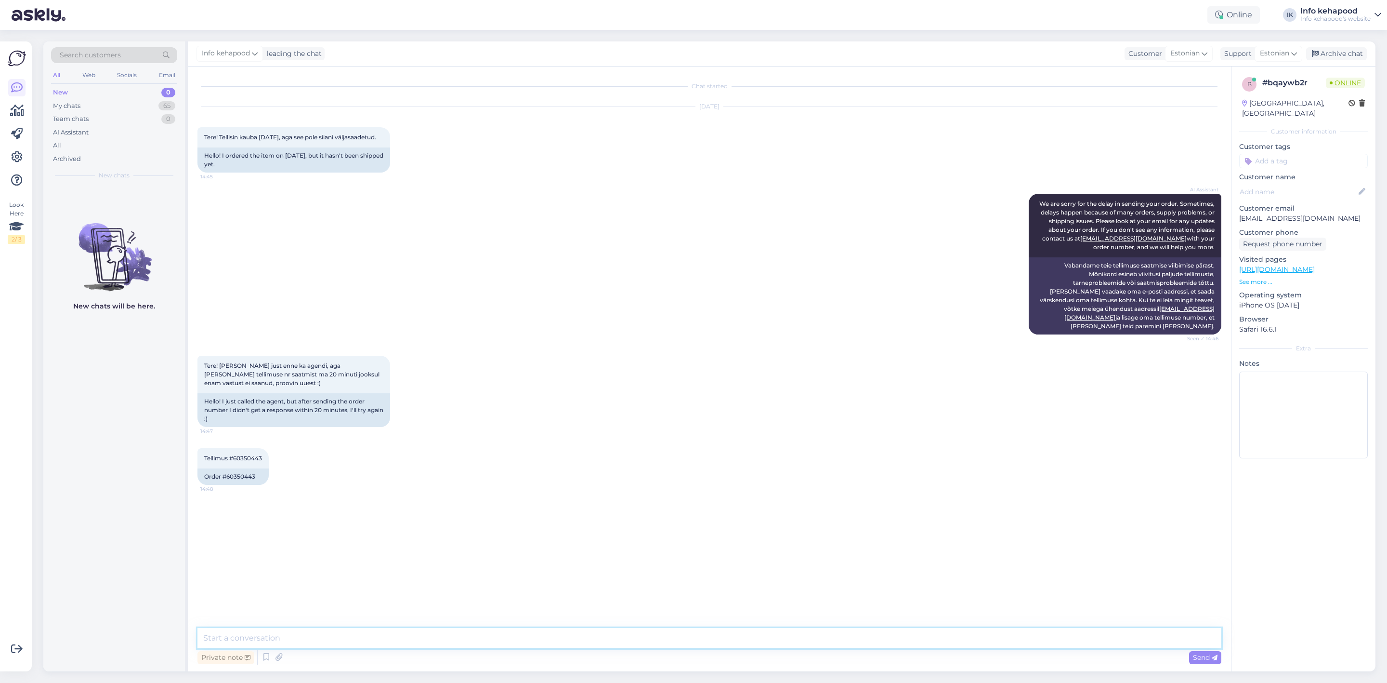
click at [727, 632] on textarea at bounding box center [709, 638] width 1024 height 20
type textarea "Tere! Vastasin Teile teises vestluses."
paste textarea "Teie tellimuselt on puudu [PERSON_NAME]. [PERSON_NAME] on tellitud, kuid saime …"
type textarea "Teie tellimuselt on puudu [PERSON_NAME]. [PERSON_NAME] on tellitud, kuid saime …"
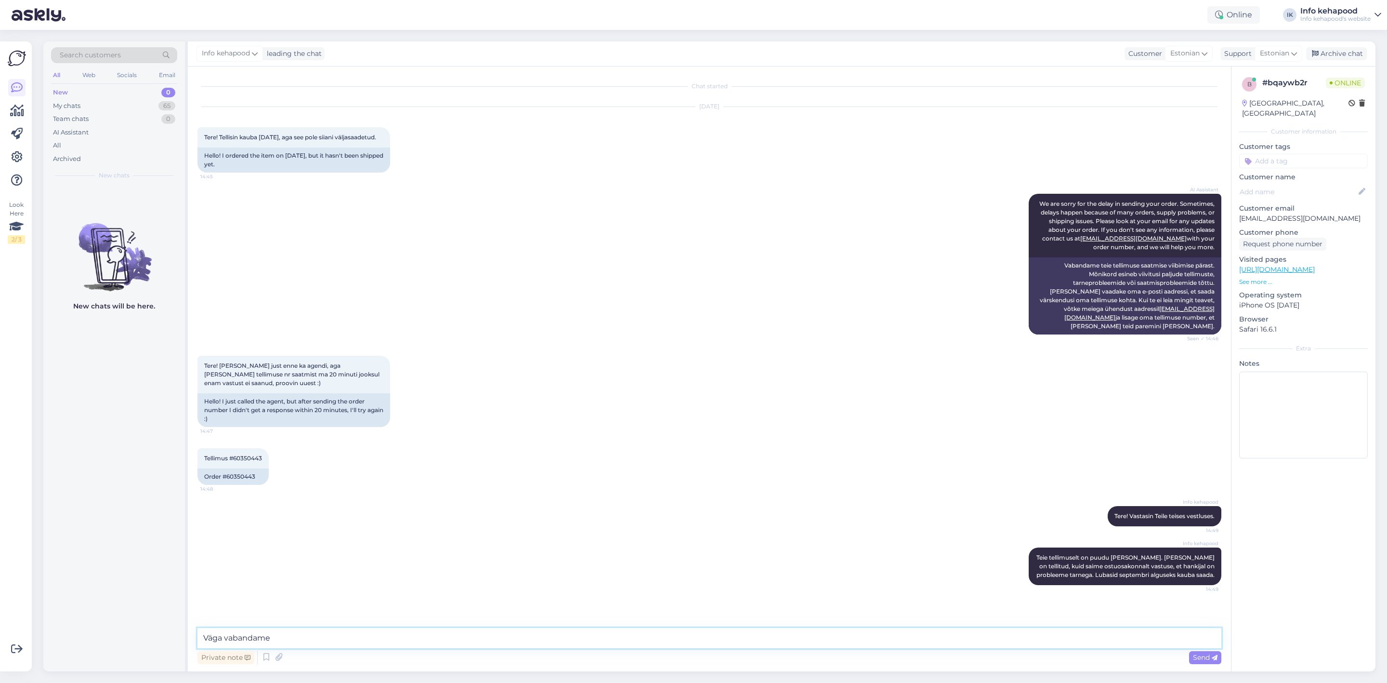
type textarea "Väga vabandame!"
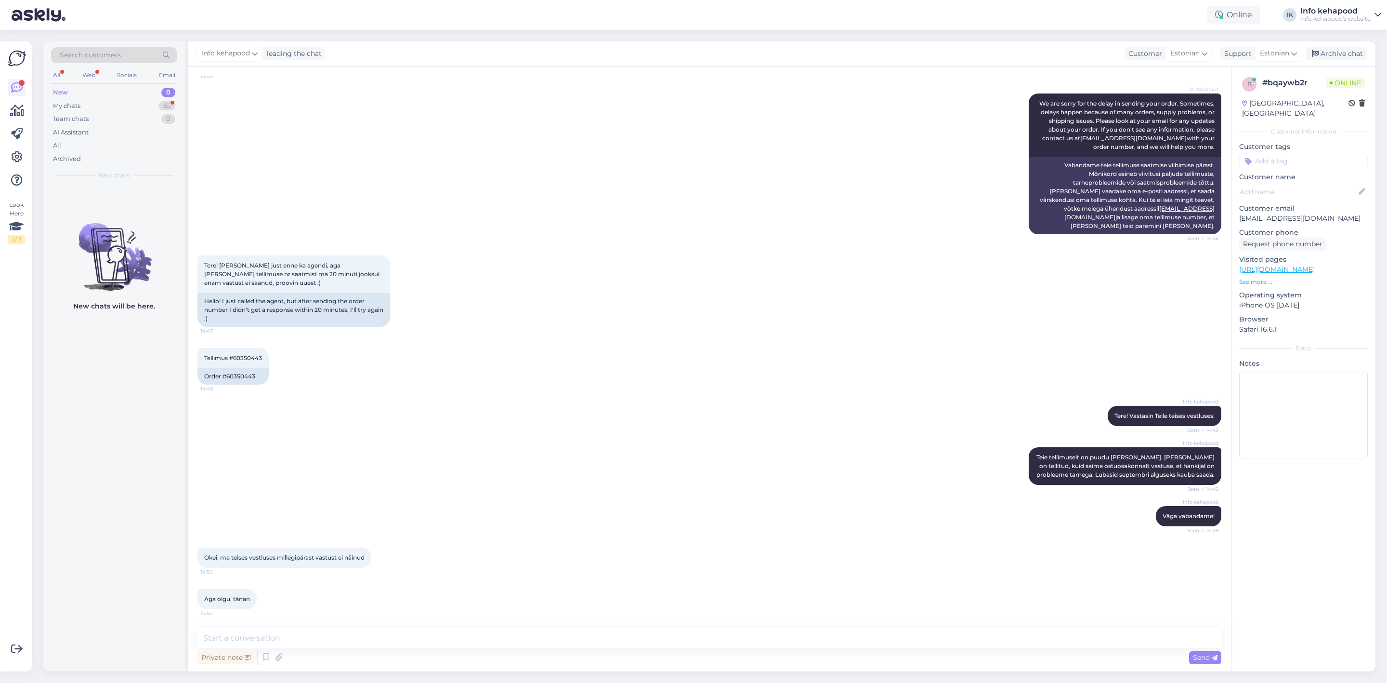
scroll to position [142, 0]
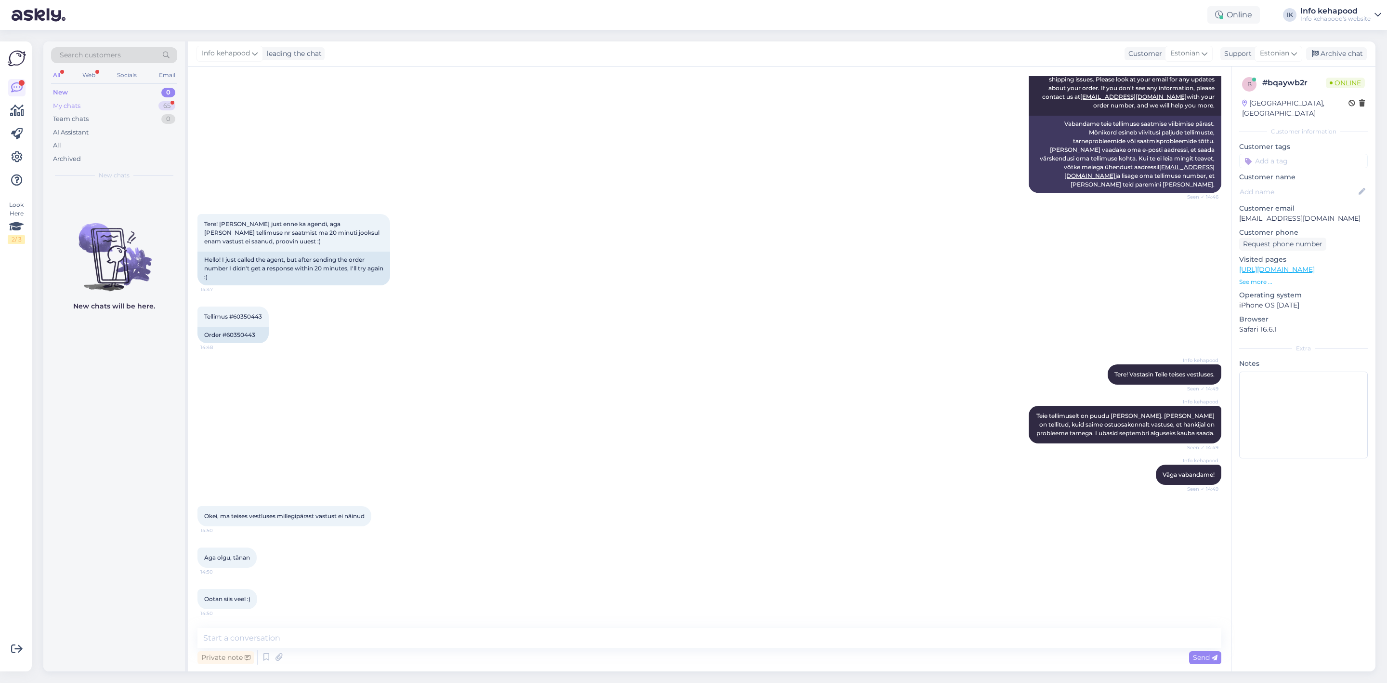
click at [155, 106] on div "My chats 65" at bounding box center [114, 105] width 126 height 13
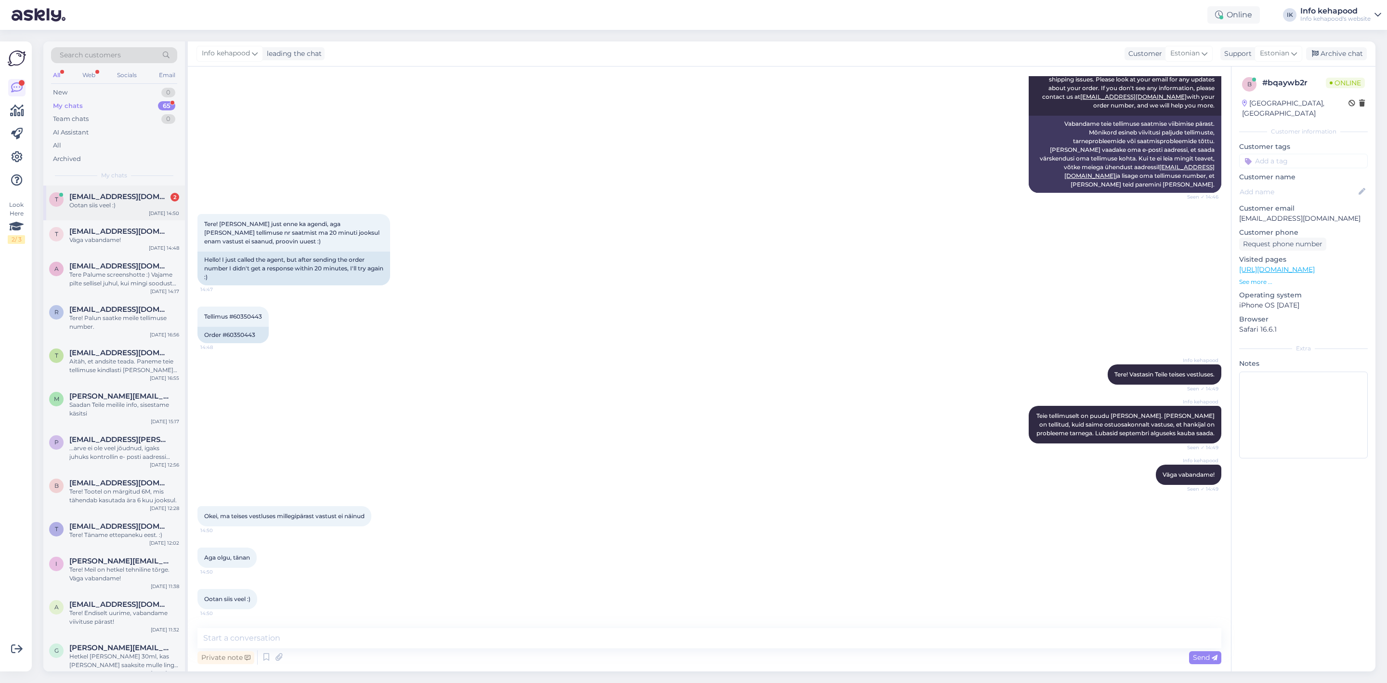
click at [139, 202] on div "Ootan siis veel :)" at bounding box center [124, 205] width 110 height 9
click at [350, 640] on textarea at bounding box center [709, 638] width 1024 height 20
type textarea "Väga vabandame olukorra pärast"
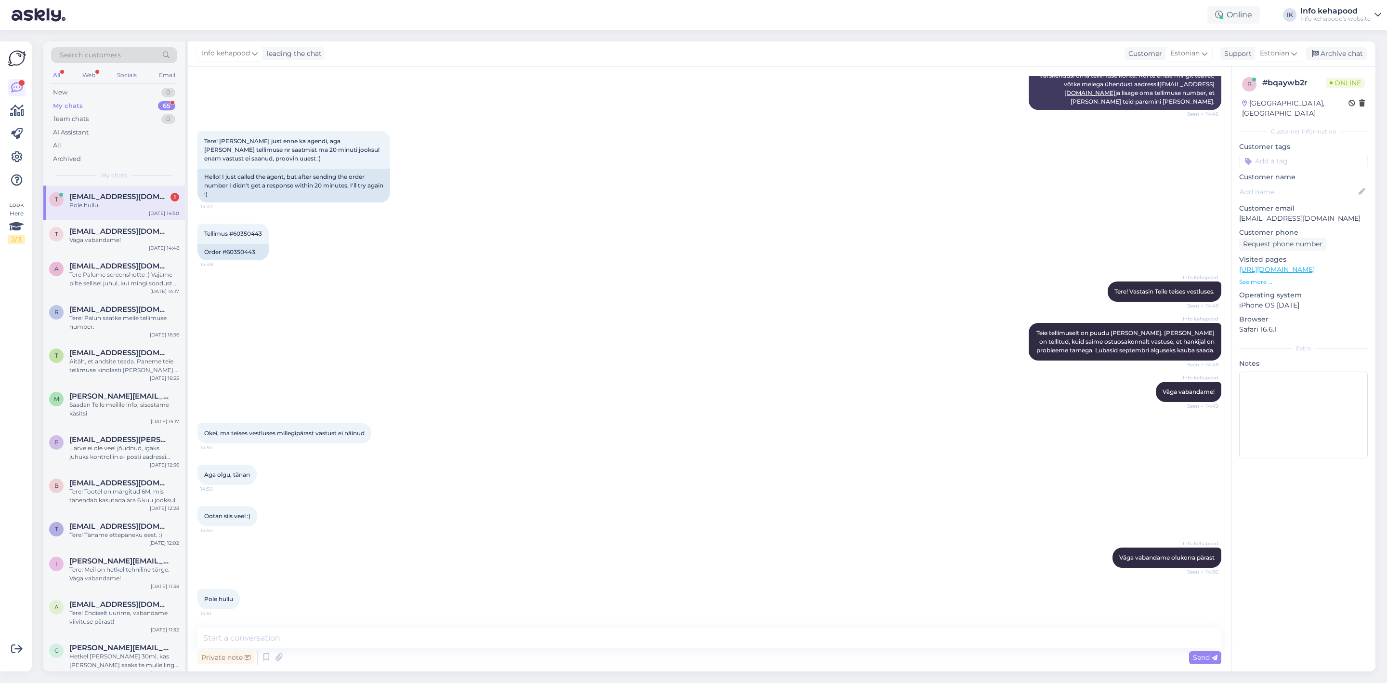
scroll to position [266, 0]
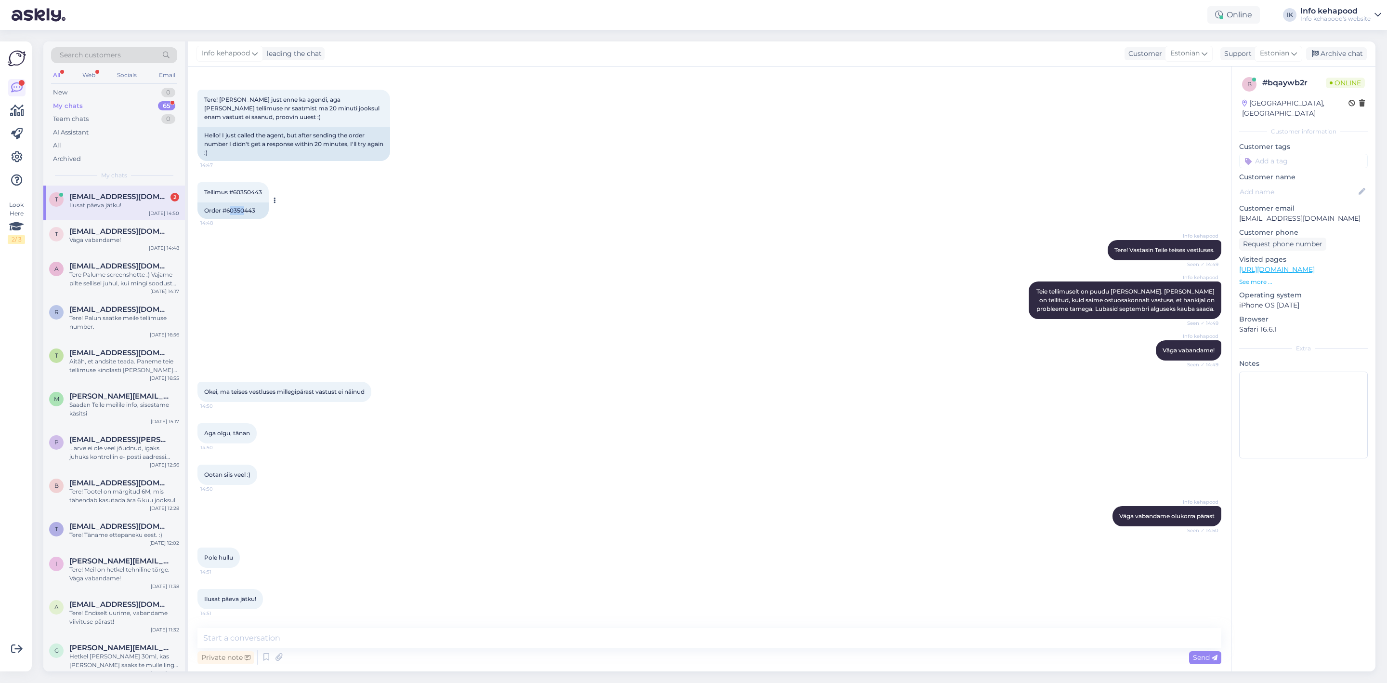
drag, startPoint x: 230, startPoint y: 204, endPoint x: 246, endPoint y: 199, distance: 16.6
click at [246, 202] on div "Order #60350443" at bounding box center [232, 210] width 71 height 16
drag, startPoint x: 227, startPoint y: 200, endPoint x: 269, endPoint y: 207, distance: 42.4
click at [269, 207] on div "Tellimus #60350443 14:48 Order #60350443" at bounding box center [709, 200] width 1024 height 58
copy div "60350443"
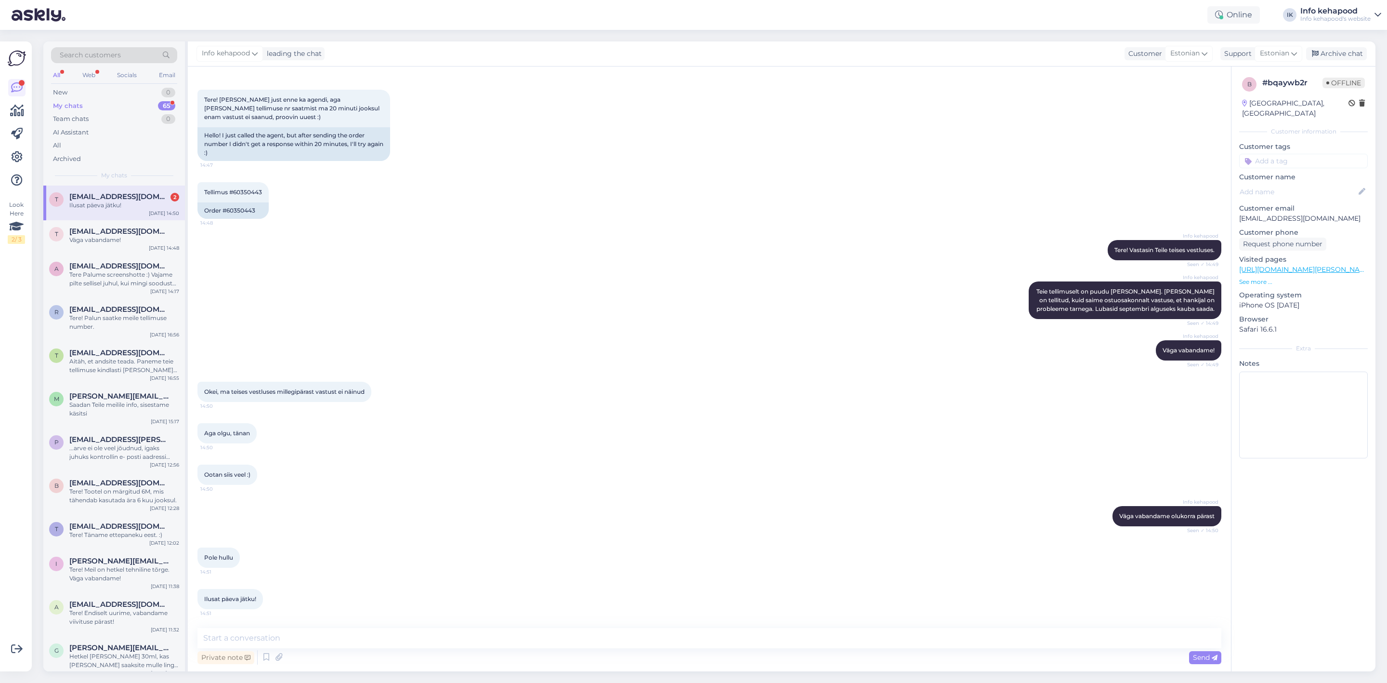
click at [92, 213] on div "t [EMAIL_ADDRESS][DOMAIN_NAME] 2 Ilusat päeva jätku! [DATE] 14:50" at bounding box center [114, 202] width 142 height 35
click at [299, 649] on div "Private note Send" at bounding box center [709, 657] width 1024 height 18
click at [300, 638] on textarea at bounding box center [709, 638] width 1024 height 20
type textarea "Kena päeva! :)"
